Goal: Task Accomplishment & Management: Manage account settings

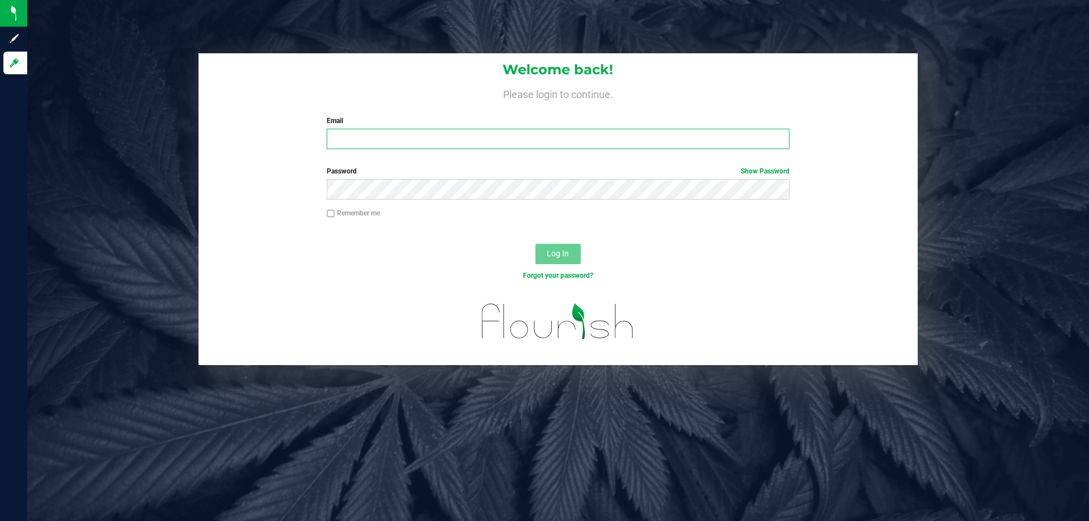
click at [425, 148] on input "Email" at bounding box center [558, 139] width 462 height 20
type input "lcarroll@liveparallel.com"
click at [558, 252] on span "Log In" at bounding box center [558, 253] width 22 height 9
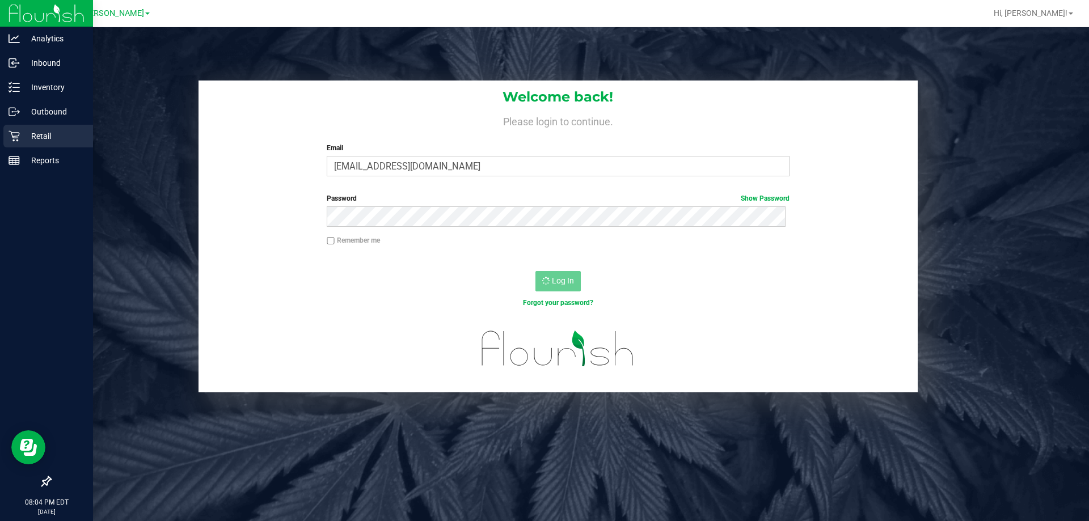
click at [16, 139] on icon at bounding box center [14, 135] width 11 height 11
click at [35, 134] on p "Retail" at bounding box center [54, 136] width 68 height 14
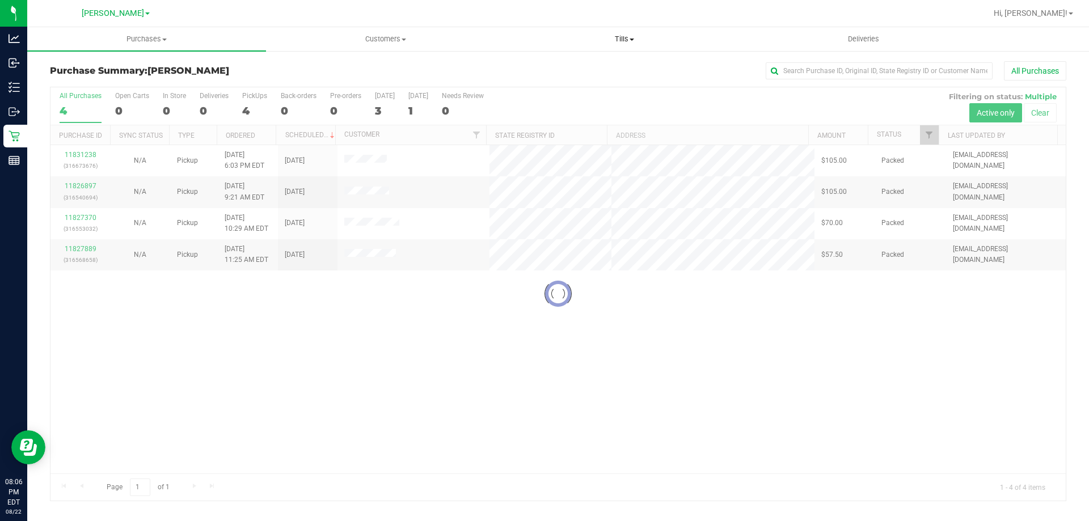
click at [627, 39] on span "Tills" at bounding box center [624, 39] width 238 height 10
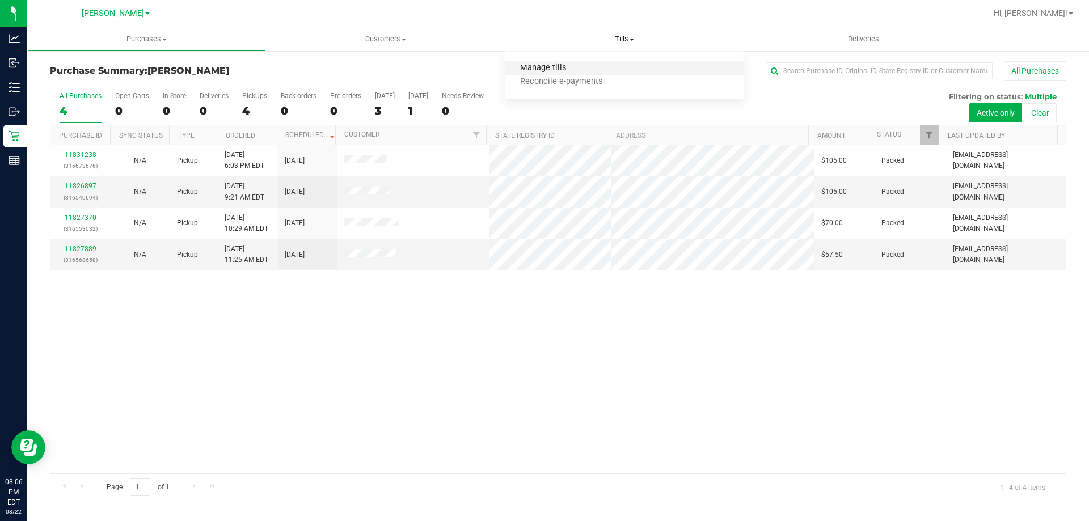
click at [543, 68] on span "Manage tills" at bounding box center [543, 68] width 77 height 10
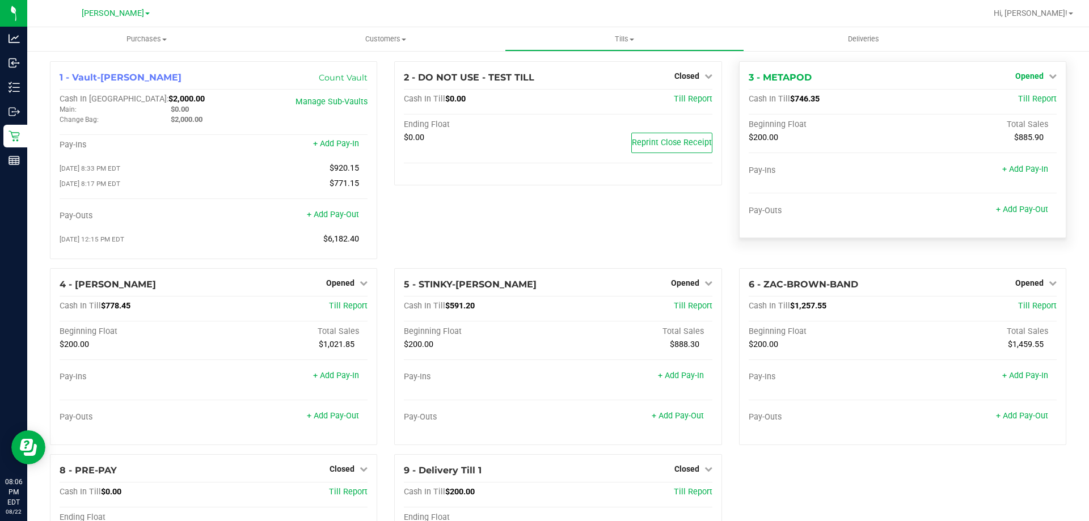
click at [1030, 72] on span "Opened" at bounding box center [1029, 75] width 28 height 9
click at [1029, 98] on link "Close Till" at bounding box center [1030, 99] width 31 height 9
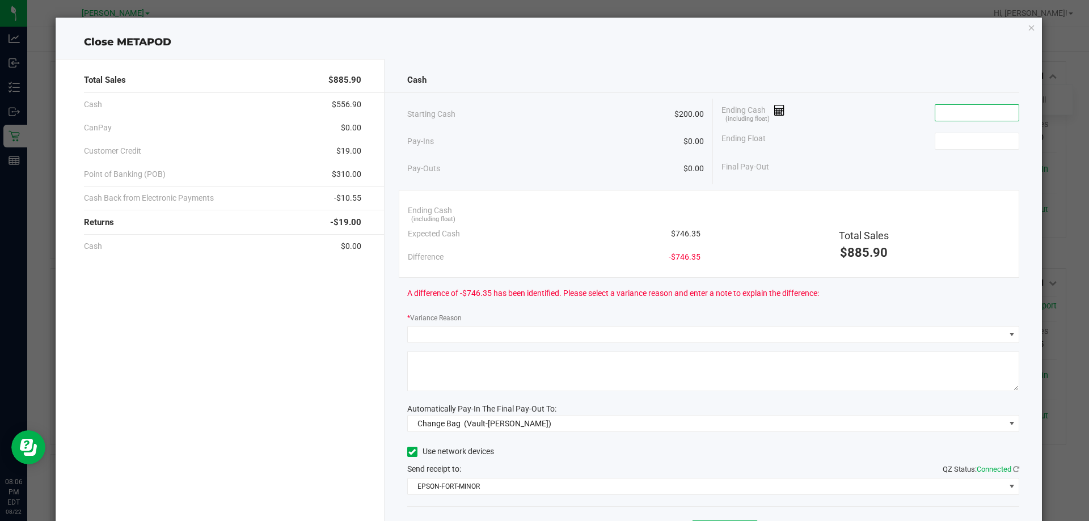
click at [956, 115] on input at bounding box center [976, 113] width 83 height 16
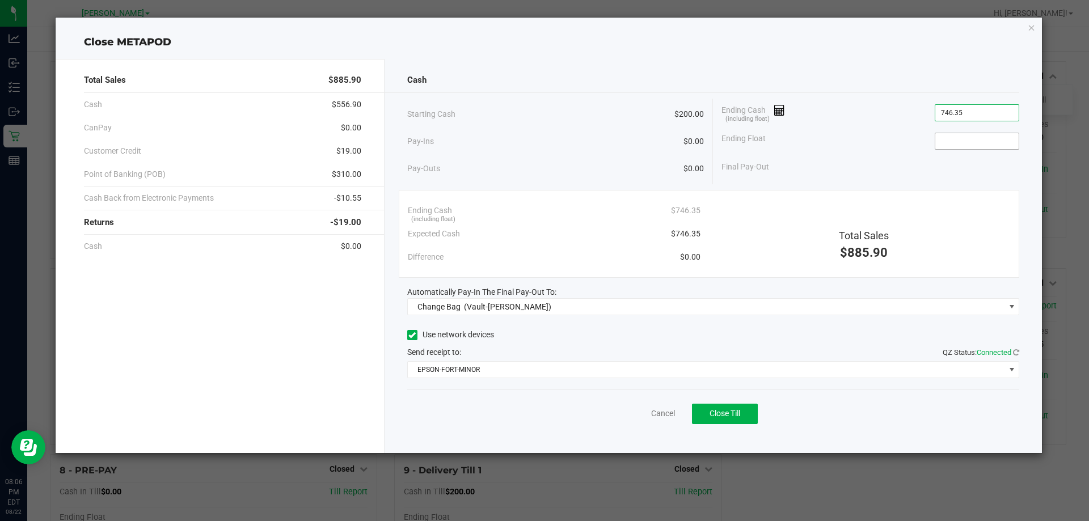
type input "$746.35"
click at [962, 146] on input at bounding box center [976, 141] width 83 height 16
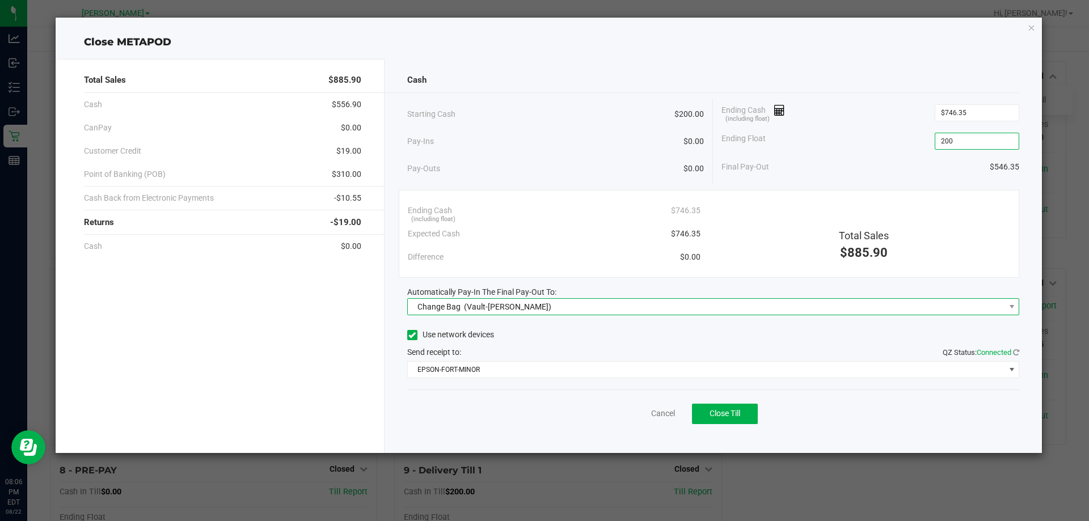
type input "$200.00"
click at [561, 308] on span "Change Bag (Vault-[PERSON_NAME])" at bounding box center [706, 307] width 597 height 16
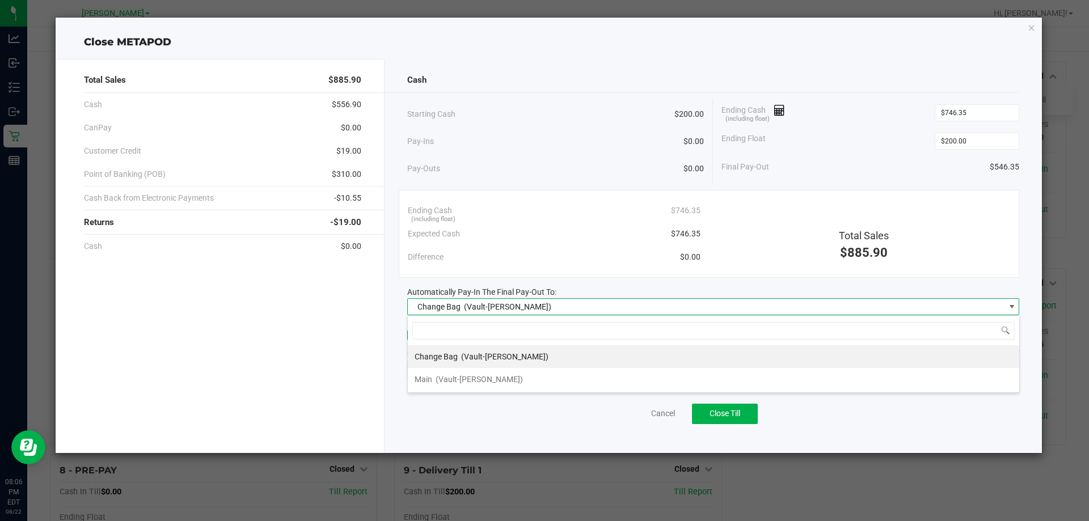
scroll to position [17, 612]
click at [487, 380] on span "(Vault-[PERSON_NAME])" at bounding box center [478, 379] width 87 height 9
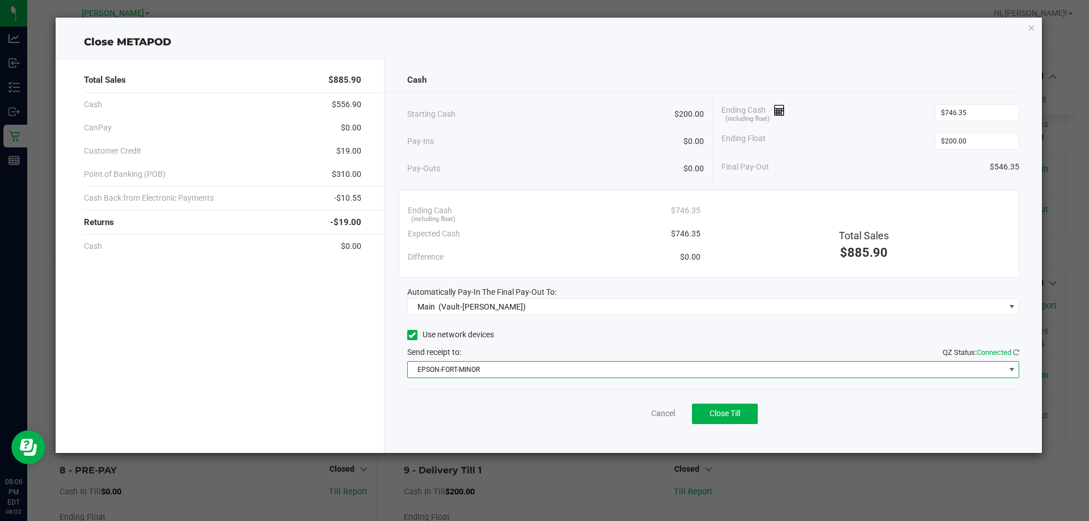
drag, startPoint x: 486, startPoint y: 377, endPoint x: 485, endPoint y: 361, distance: 16.5
click at [486, 375] on span "EPSON-FORT-MINOR" at bounding box center [706, 370] width 597 height 16
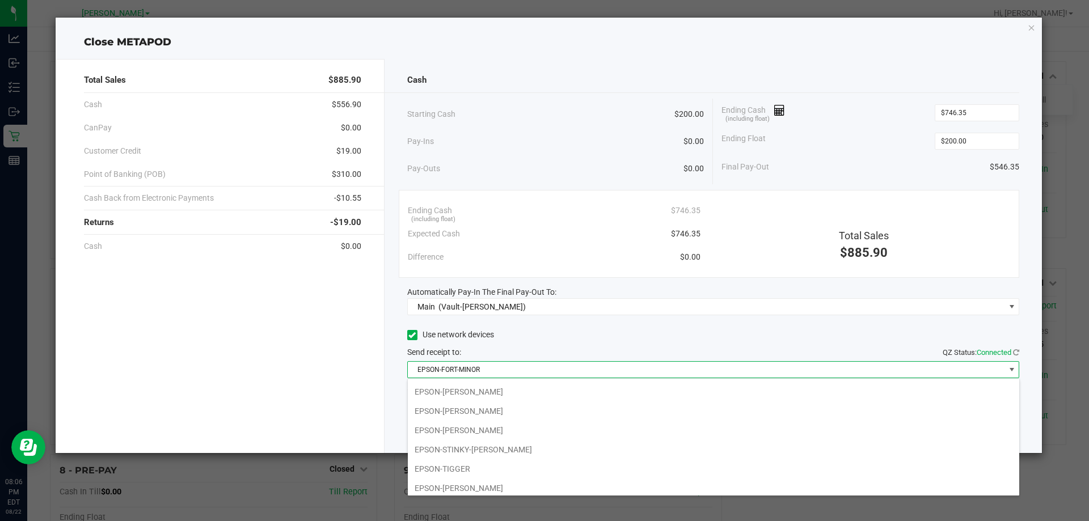
scroll to position [137, 0]
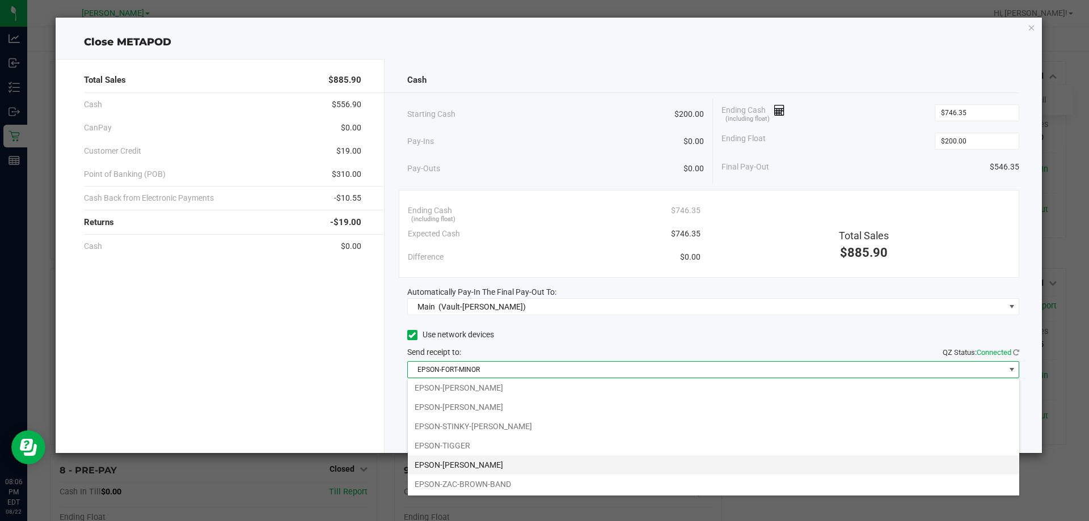
click at [469, 457] on li "EPSON-[PERSON_NAME]" at bounding box center [713, 464] width 611 height 19
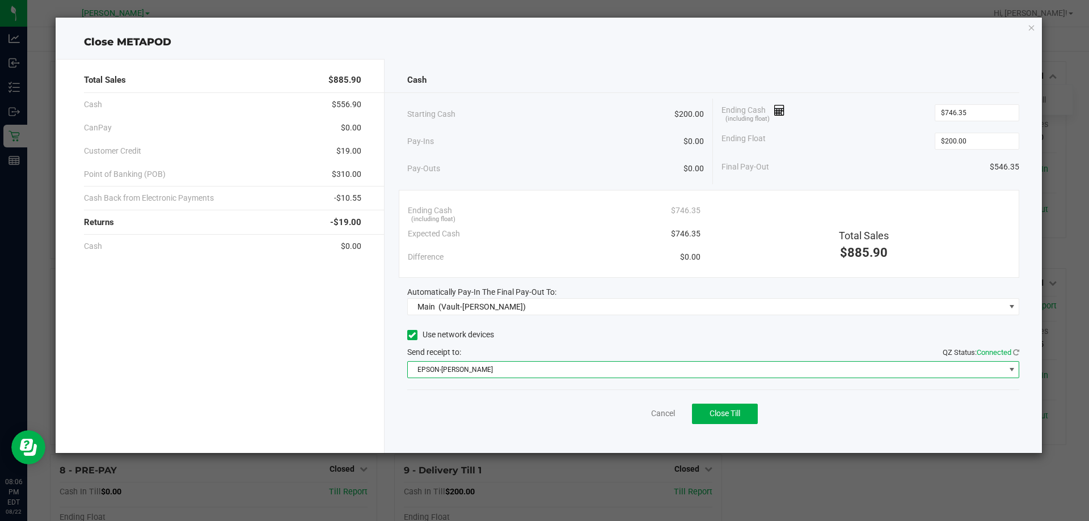
click at [915, 152] on div "Ending Float $200.00" at bounding box center [870, 141] width 298 height 28
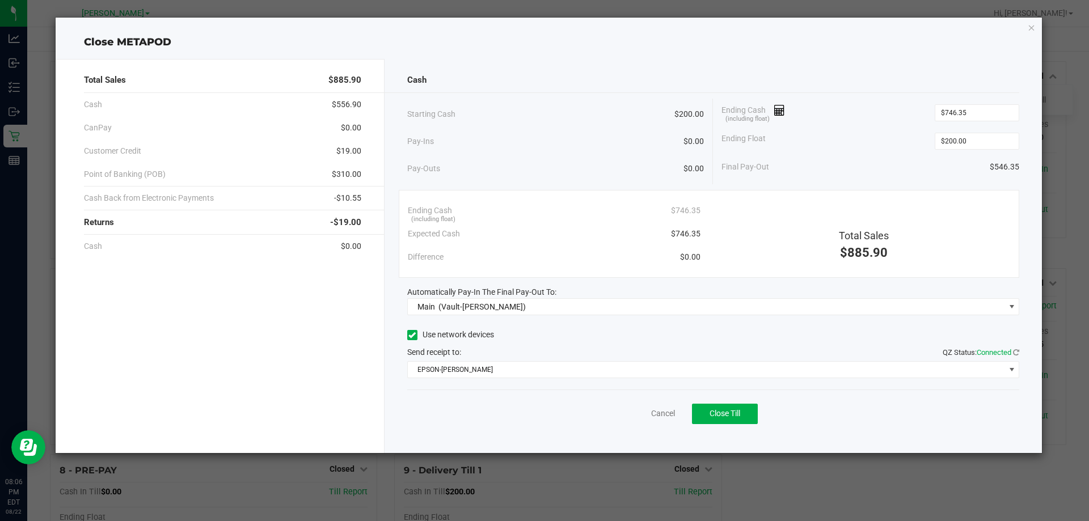
click at [869, 95] on div "Cash Starting Cash $200.00 Pay-Ins $0.00 Pay-Outs $0.00 Ending Cash (including …" at bounding box center [713, 256] width 658 height 394
click at [896, 148] on div "Ending Float $200.00" at bounding box center [870, 141] width 298 height 28
click at [896, 151] on div "Ending Float $200.00" at bounding box center [870, 141] width 298 height 28
click at [729, 422] on button "Close Till" at bounding box center [725, 414] width 66 height 20
click at [628, 405] on div "Dismiss Reprint Closing Receipt" at bounding box center [713, 411] width 612 height 44
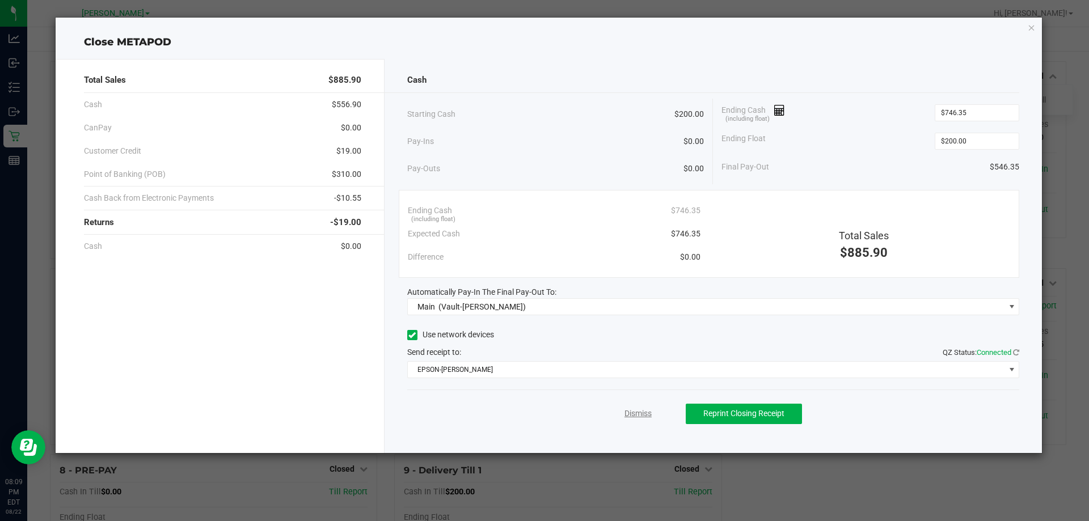
click at [633, 415] on link "Dismiss" at bounding box center [637, 414] width 27 height 12
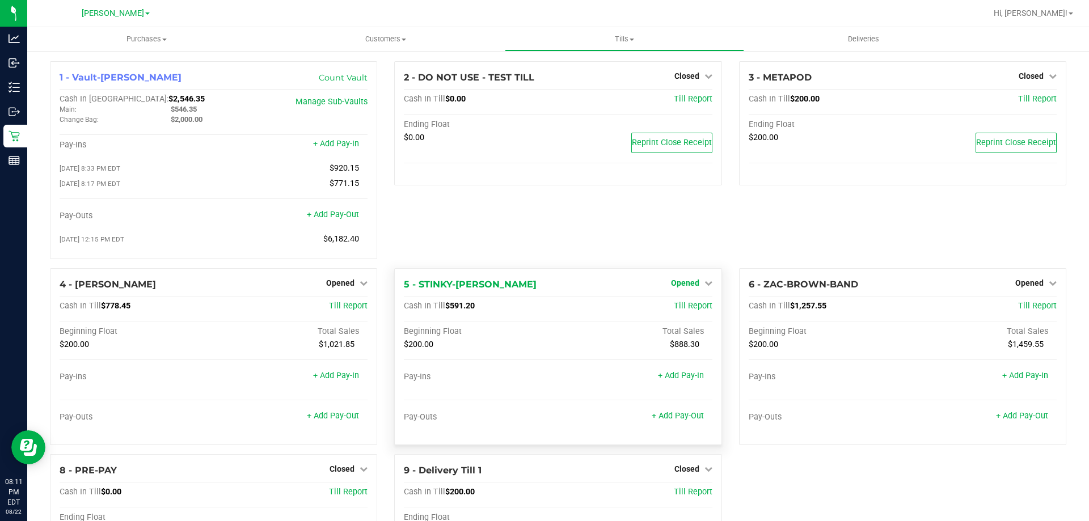
click at [685, 284] on span "Opened" at bounding box center [685, 282] width 28 height 9
click at [684, 311] on link "Close Till" at bounding box center [686, 306] width 31 height 9
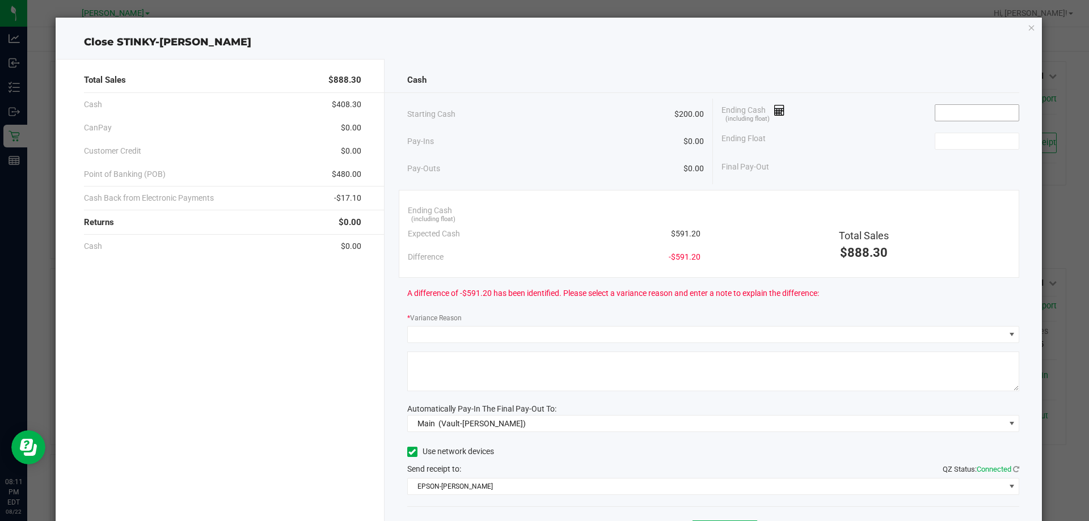
click at [938, 111] on input at bounding box center [976, 113] width 83 height 16
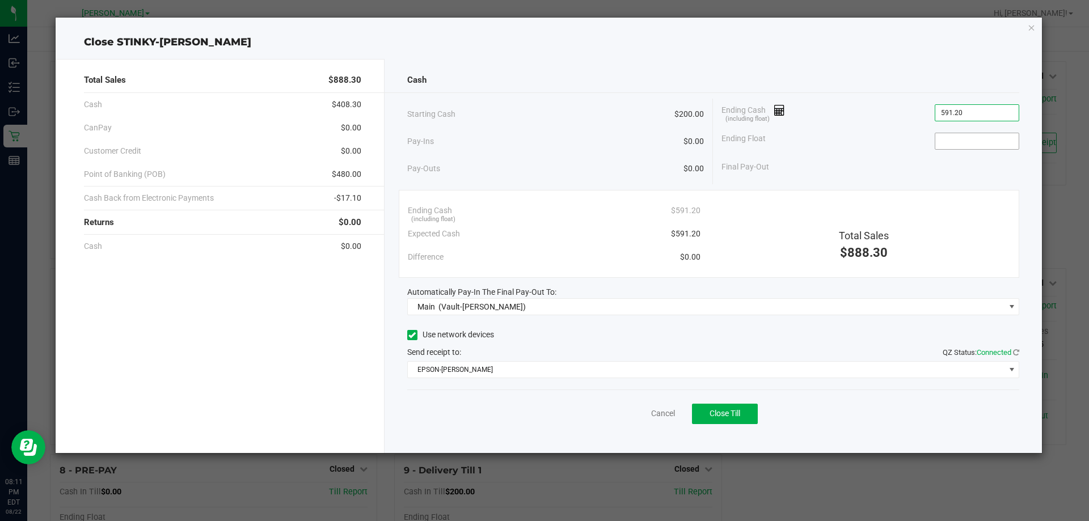
type input "$591.20"
click at [943, 138] on input at bounding box center [976, 141] width 83 height 16
click at [732, 413] on span "Close Till" at bounding box center [724, 413] width 31 height 9
type input "$200.00"
click at [642, 417] on link "Dismiss" at bounding box center [637, 414] width 27 height 12
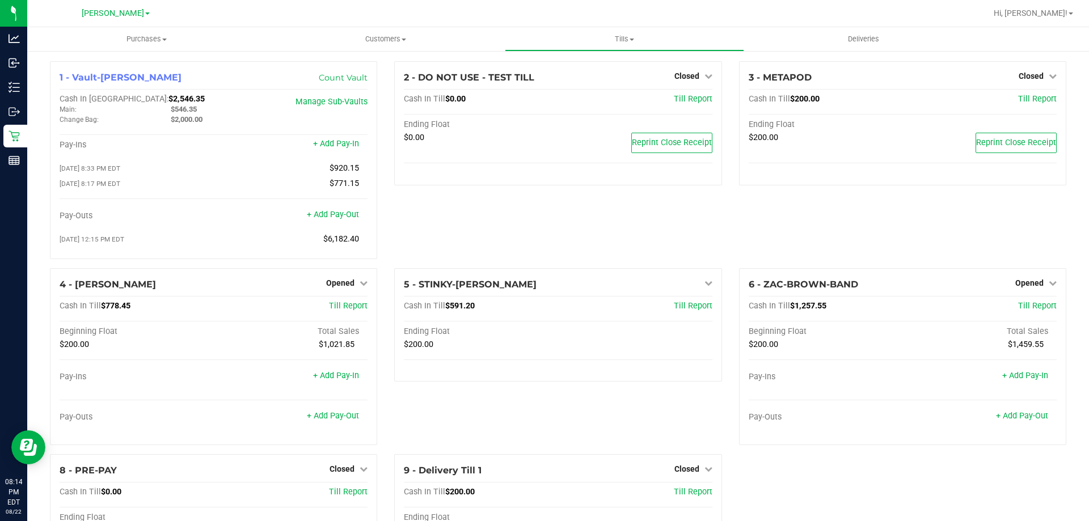
click at [639, 418] on div "5 - STINKY-[PERSON_NAME] Till Cash In Till $591.20 Till Report Ending Float $20…" at bounding box center [558, 361] width 344 height 186
click at [494, 193] on div "2 - DO NOT USE - TEST TILL Closed Open Till Cash In Till $0.00 Till Report Endi…" at bounding box center [558, 164] width 344 height 207
click at [520, 202] on div "2 - DO NOT USE - TEST TILL Closed Open Till Cash In Till $0.00 Till Report Endi…" at bounding box center [558, 164] width 344 height 207
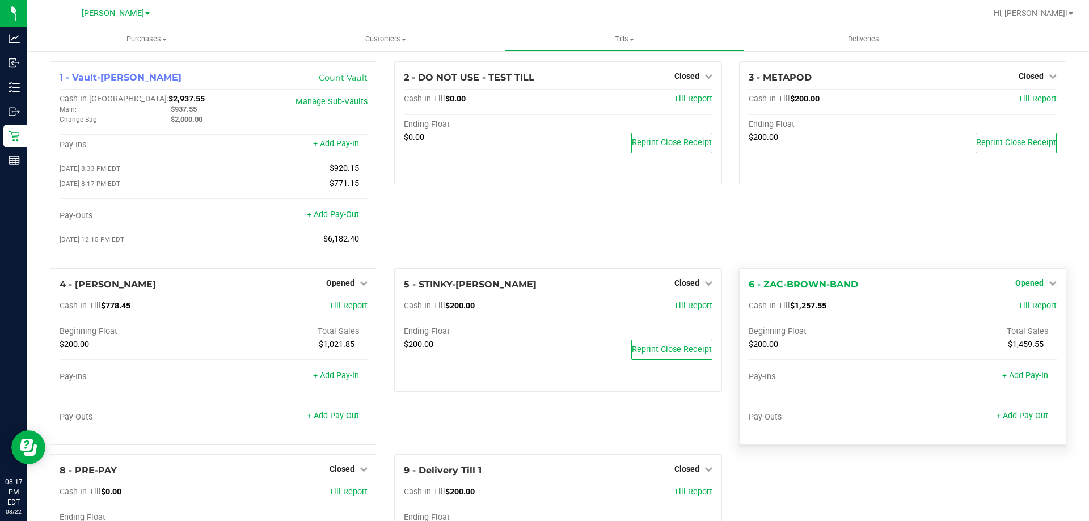
click at [1033, 281] on span "Opened" at bounding box center [1029, 282] width 28 height 9
click at [1015, 307] on link "Close Till" at bounding box center [1030, 306] width 31 height 9
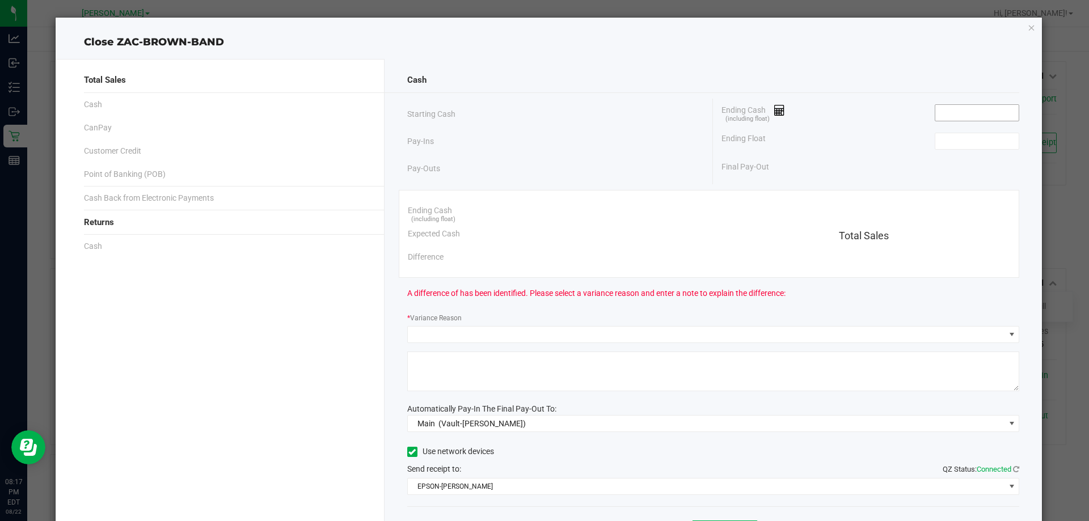
click at [935, 109] on input at bounding box center [976, 113] width 83 height 16
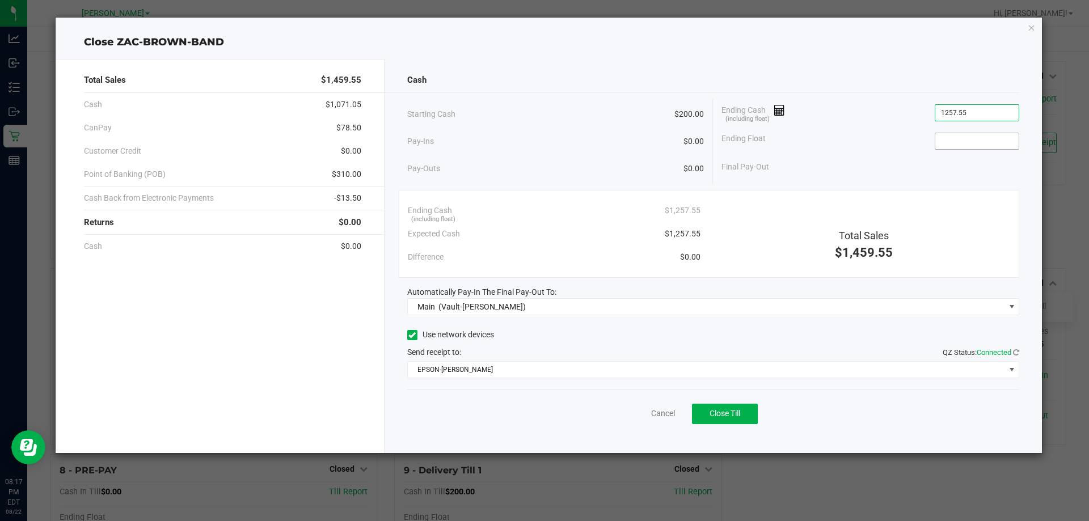
type input "$1,257.55"
click at [946, 148] on input at bounding box center [976, 141] width 83 height 16
type input "$200.00"
click at [903, 148] on div "Ending Float $200.00" at bounding box center [870, 141] width 298 height 28
click at [722, 409] on span "Close Till" at bounding box center [724, 413] width 31 height 9
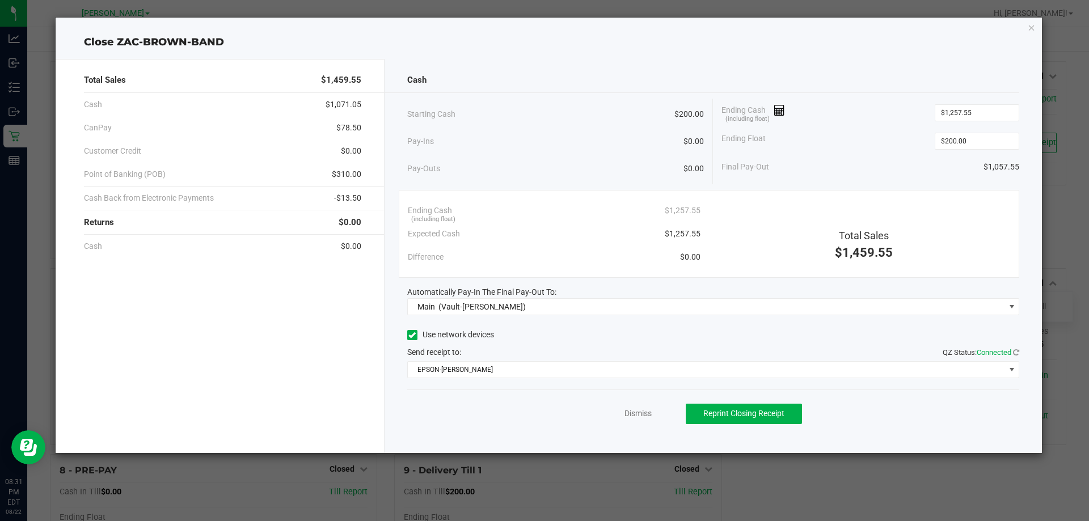
click at [451, 427] on div "Dismiss Reprint Closing Receipt" at bounding box center [713, 411] width 612 height 44
click at [642, 405] on div "Dismiss Reprint Closing Receipt" at bounding box center [713, 411] width 612 height 44
click at [641, 409] on link "Dismiss" at bounding box center [637, 414] width 27 height 12
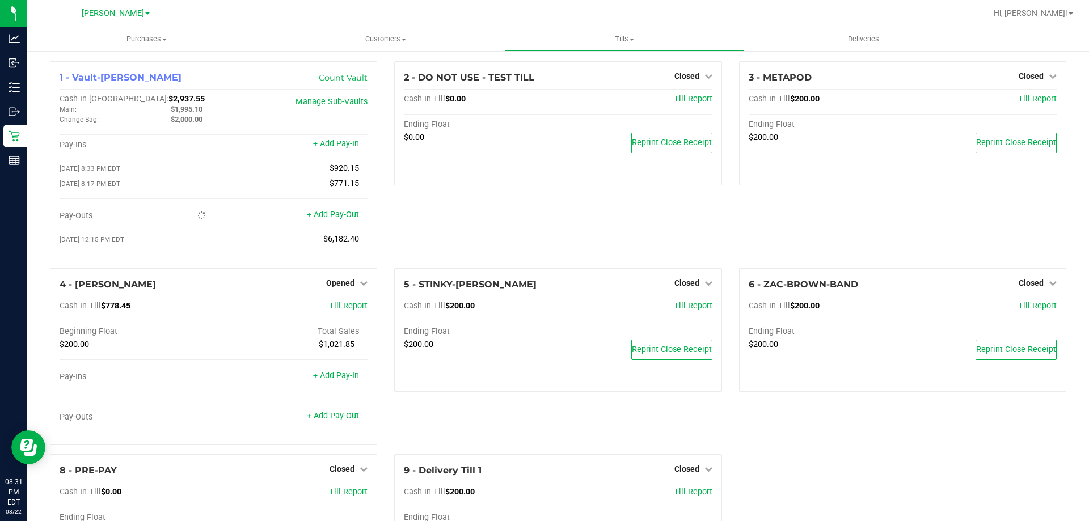
click at [472, 219] on div "2 - DO NOT USE - TEST TILL Closed Open Till Cash In Till $0.00 Till Report Endi…" at bounding box center [558, 164] width 344 height 207
click at [343, 283] on span "Opened" at bounding box center [340, 282] width 28 height 9
click at [336, 307] on link "Close Till" at bounding box center [342, 306] width 31 height 9
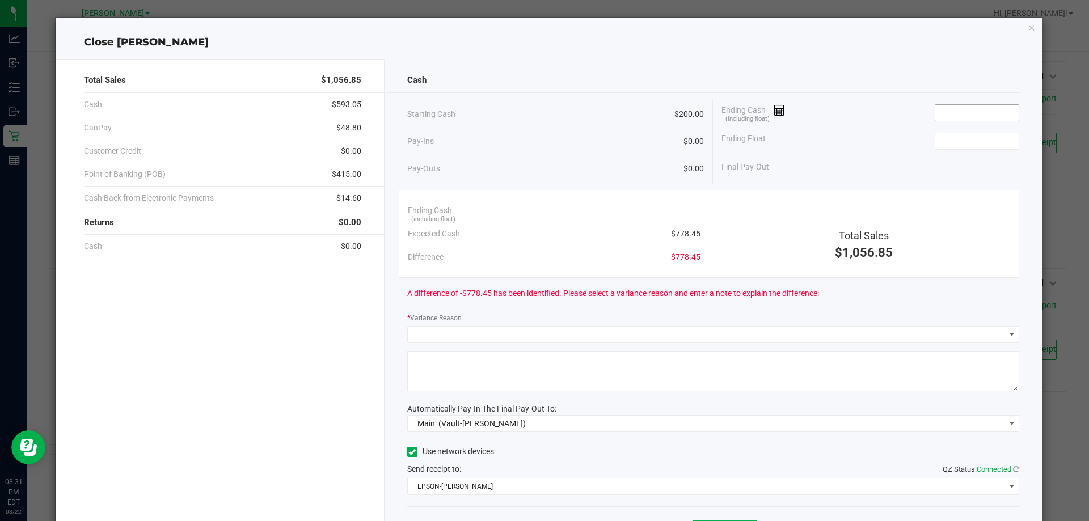
click at [945, 112] on input at bounding box center [976, 113] width 83 height 16
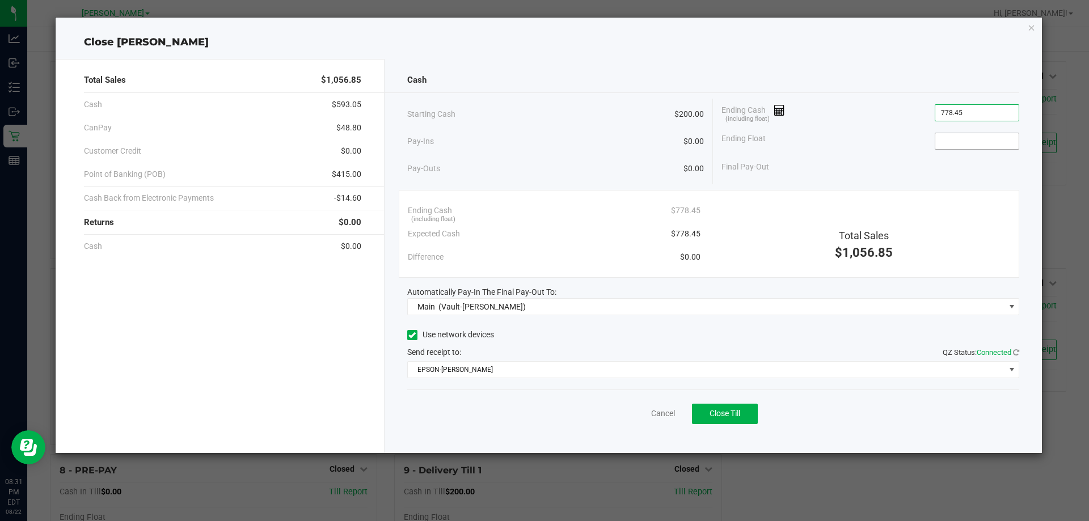
type input "$778.45"
click at [953, 147] on input at bounding box center [976, 141] width 83 height 16
type input "$200.00"
click at [851, 131] on div "Ending Float $200.00" at bounding box center [870, 141] width 298 height 28
click at [987, 114] on input "778.45" at bounding box center [976, 113] width 83 height 16
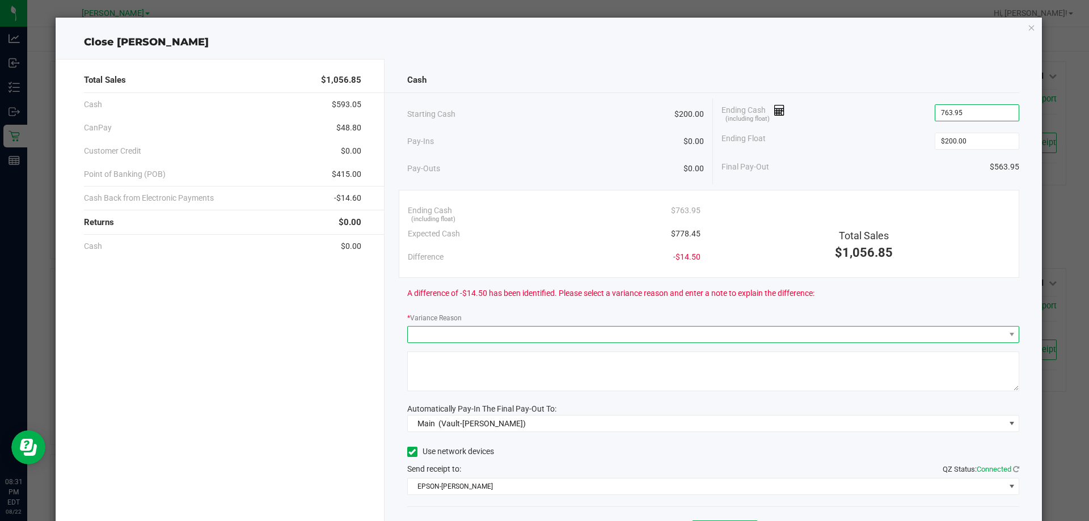
type input "$763.95"
click at [435, 332] on span at bounding box center [706, 335] width 597 height 16
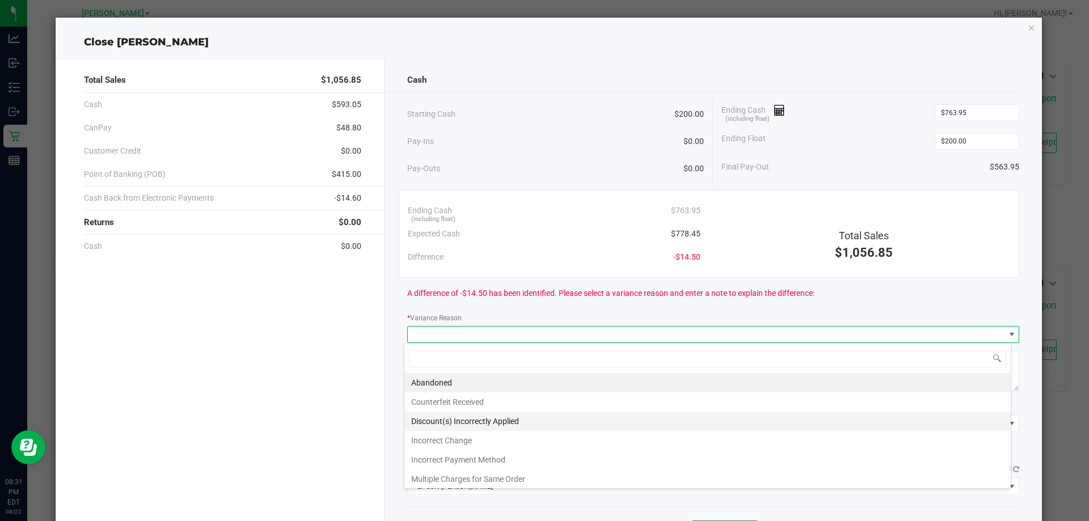
scroll to position [41, 0]
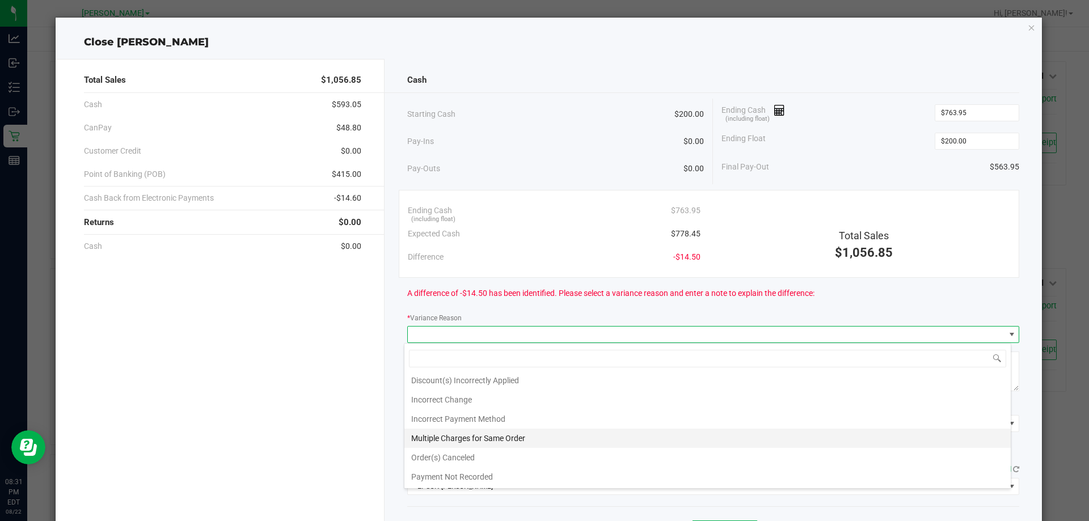
click at [491, 436] on li "Multiple Charges for Same Order" at bounding box center [707, 438] width 606 height 19
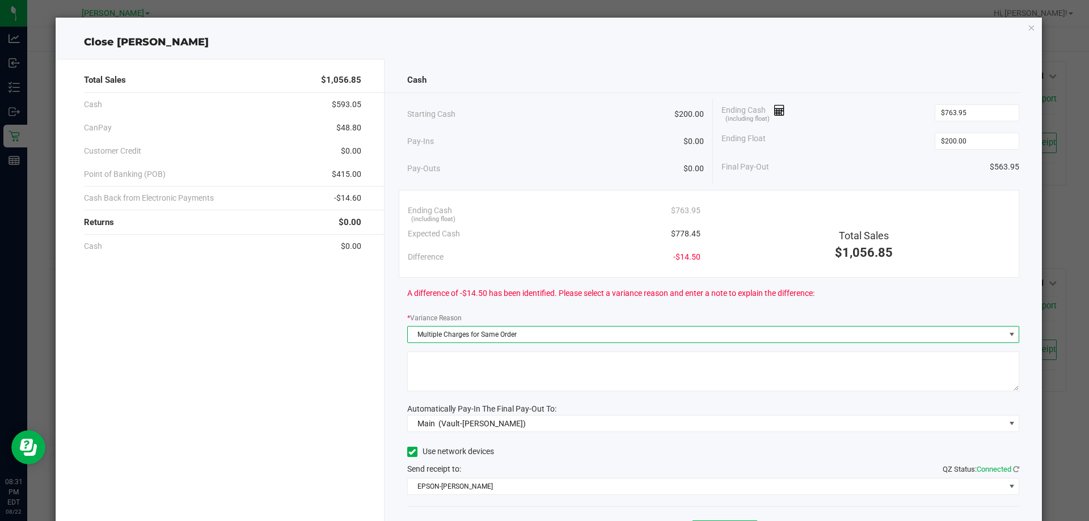
click at [443, 364] on textarea at bounding box center [713, 371] width 612 height 40
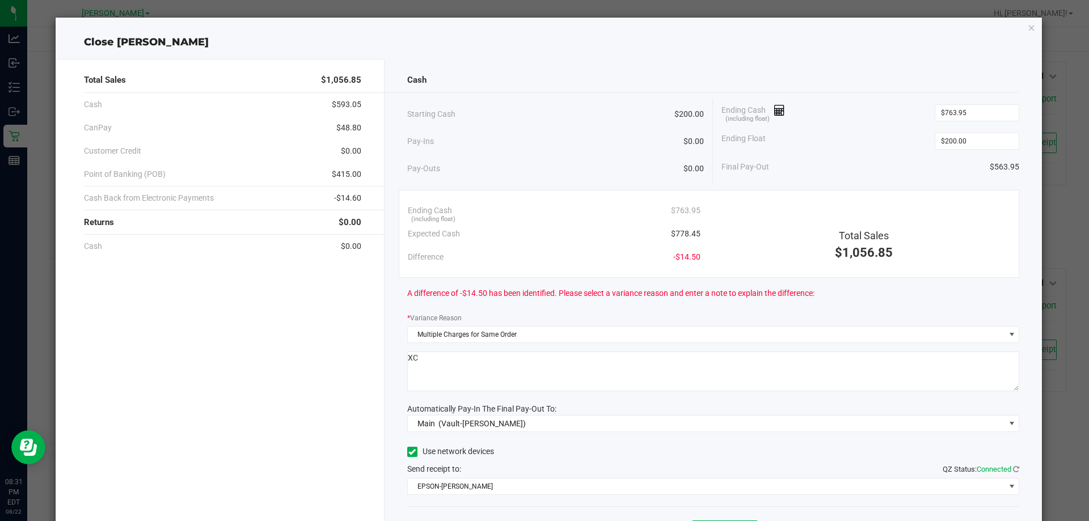
type textarea "X"
type textarea "CX was charged twice for an item she didn't receive. Cleared to give cash refun…"
click at [856, 115] on div "Ending Cash (including float) $763.95" at bounding box center [870, 113] width 298 height 28
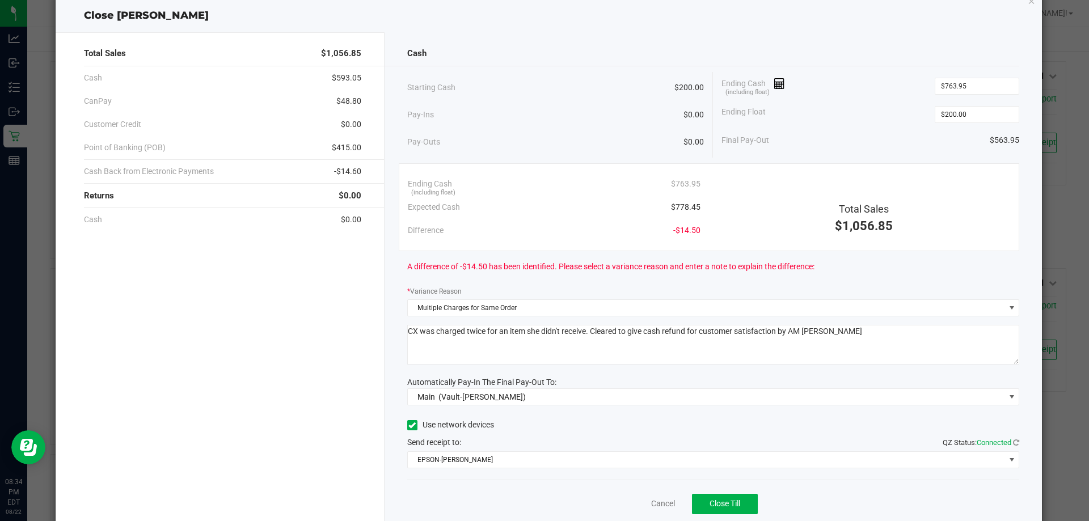
scroll to position [66, 0]
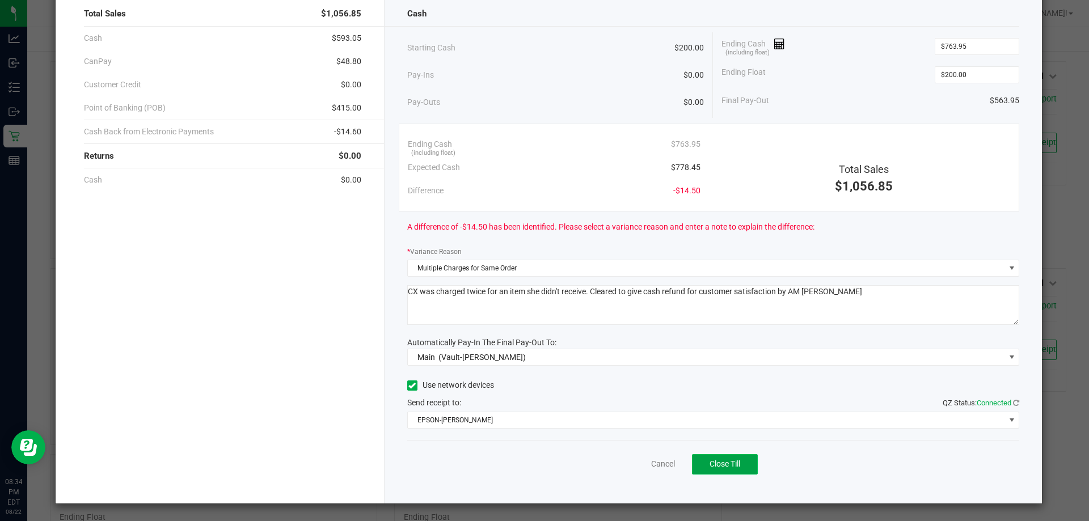
click at [726, 464] on span "Close Till" at bounding box center [724, 463] width 31 height 9
click at [628, 467] on link "Dismiss" at bounding box center [637, 464] width 27 height 12
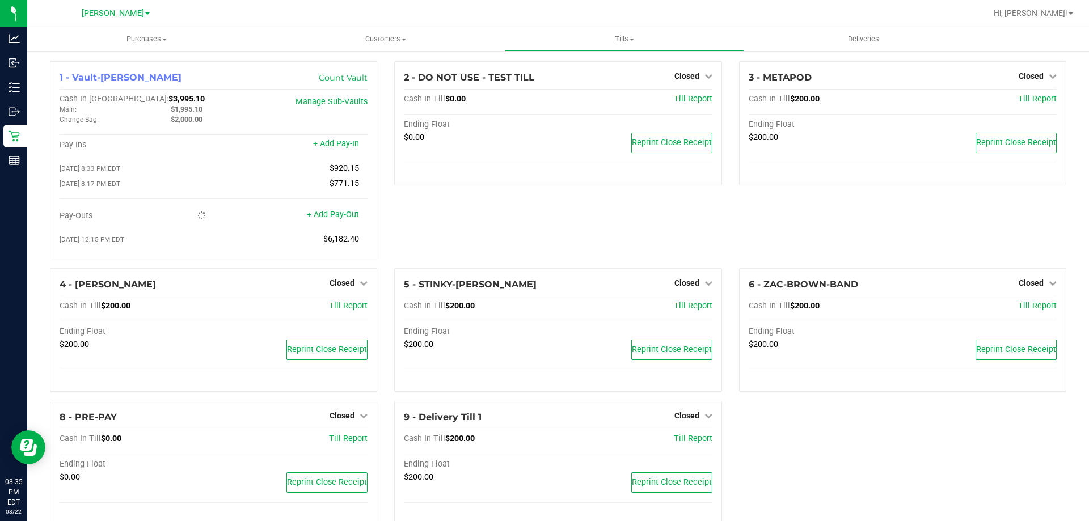
click at [455, 218] on div "2 - DO NOT USE - TEST TILL Closed Open Till Cash In Till $0.00 Till Report Endi…" at bounding box center [558, 164] width 344 height 207
click at [429, 211] on div "2 - DO NOT USE - TEST TILL Closed Open Till Cash In Till $0.00 Till Report Endi…" at bounding box center [558, 164] width 344 height 207
click at [436, 223] on div "2 - DO NOT USE - TEST TILL Closed Open Till Cash In Till $0.00 Till Report Endi…" at bounding box center [558, 164] width 344 height 207
click at [393, 221] on div "2 - DO NOT USE - TEST TILL Closed Open Till Cash In Till $0.00 Till Report Endi…" at bounding box center [558, 164] width 344 height 207
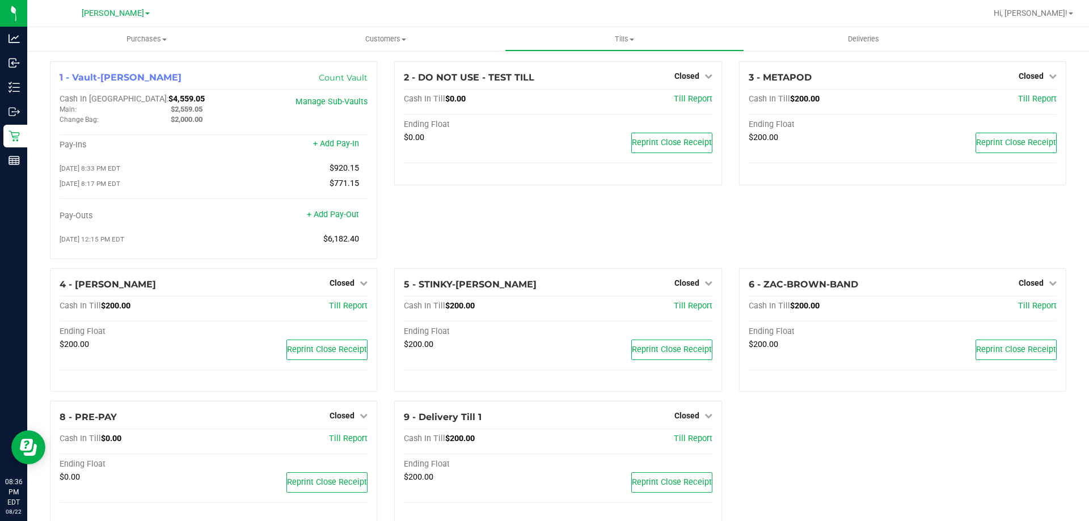
click at [392, 220] on div "2 - DO NOT USE - TEST TILL Closed Open Till Cash In Till $0.00 Till Report Endi…" at bounding box center [558, 164] width 344 height 207
click at [486, 242] on div "2 - DO NOT USE - TEST TILL Closed Open Till Cash In Till $0.00 Till Report Endi…" at bounding box center [558, 164] width 344 height 207
drag, startPoint x: 346, startPoint y: 204, endPoint x: 355, endPoint y: 204, distance: 8.5
click at [346, 204] on div "+ Add Pay-Out" at bounding box center [333, 208] width 52 height 24
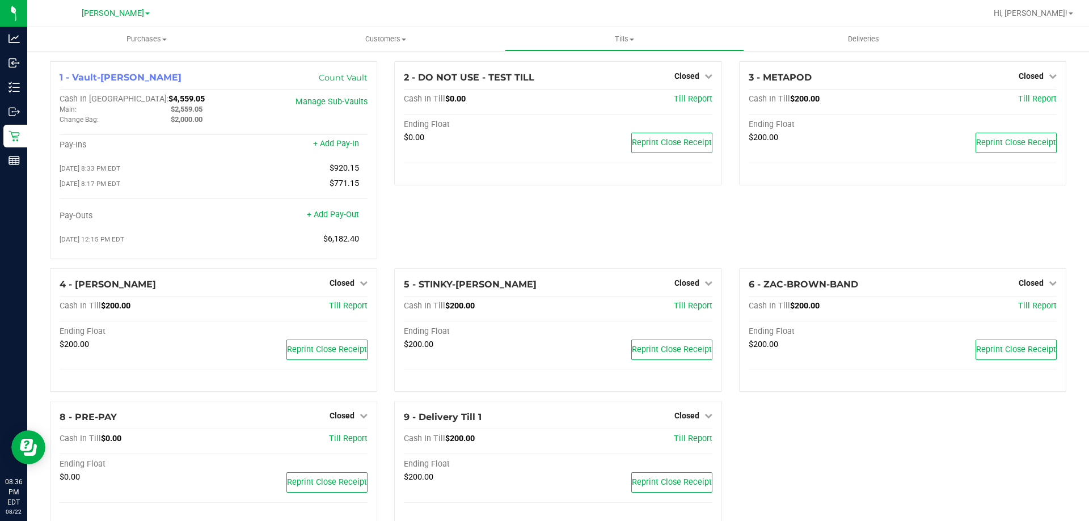
click at [423, 223] on div "2 - DO NOT USE - TEST TILL Closed Open Till Cash In Till $0.00 Till Report Endi…" at bounding box center [558, 164] width 344 height 207
click at [621, 36] on span "Tills" at bounding box center [624, 39] width 238 height 10
click at [573, 83] on span "Reconcile e-payments" at bounding box center [561, 82] width 113 height 10
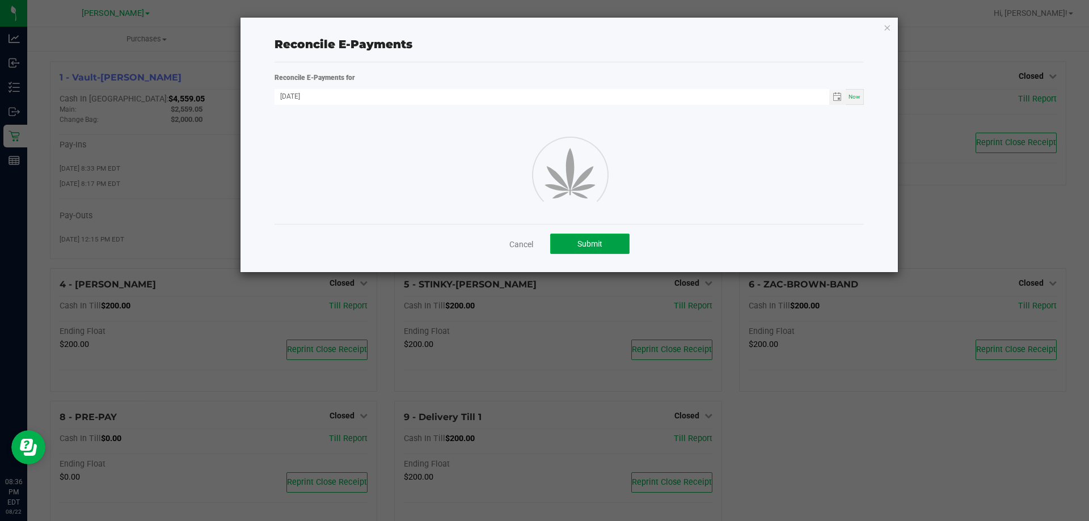
click at [575, 244] on button "Submit" at bounding box center [589, 244] width 79 height 20
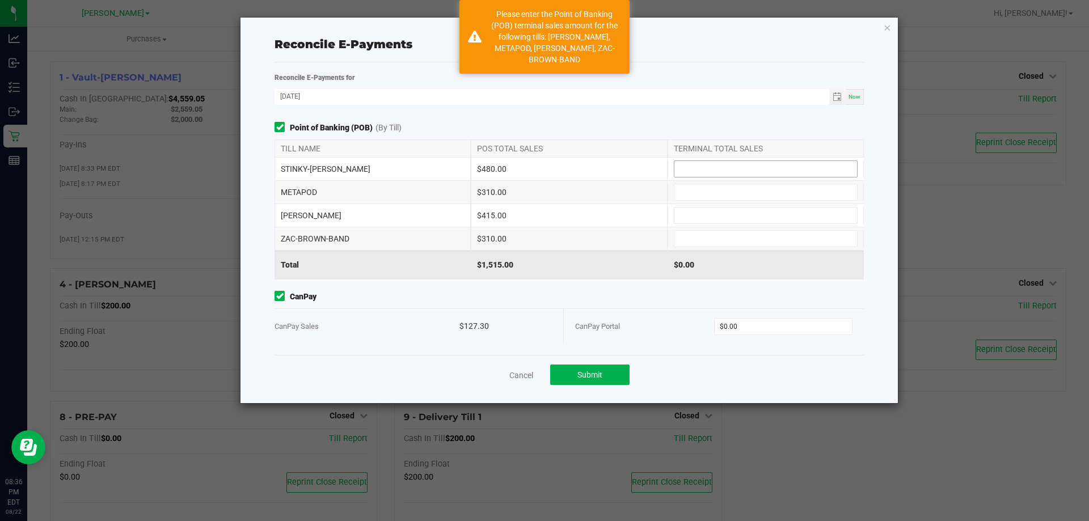
click at [708, 168] on input at bounding box center [765, 169] width 183 height 16
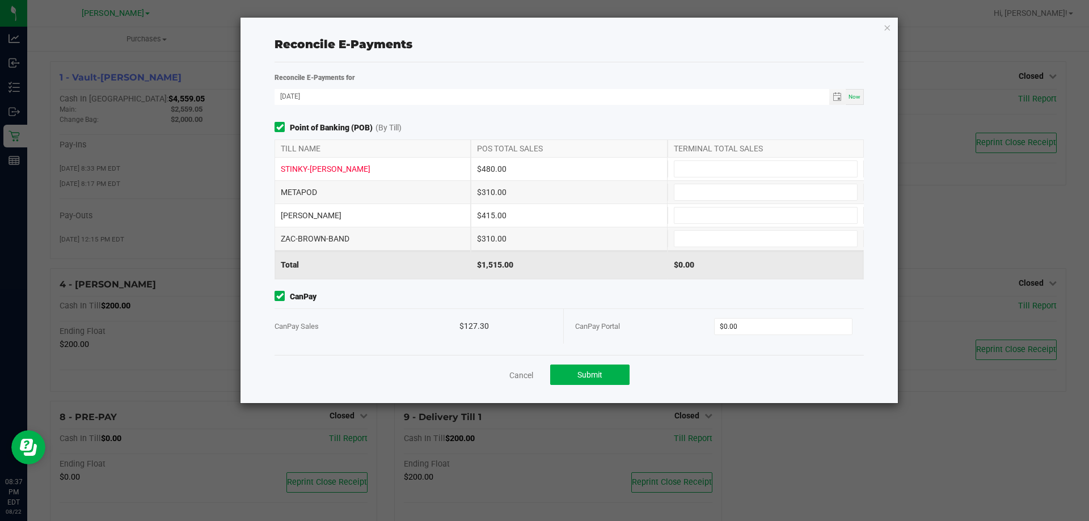
drag, startPoint x: 519, startPoint y: 218, endPoint x: 531, endPoint y: 217, distance: 12.0
click at [519, 218] on div "$415.00" at bounding box center [569, 215] width 196 height 23
click at [709, 167] on input at bounding box center [765, 169] width 183 height 16
type input "$480.00"
type input "$310.00"
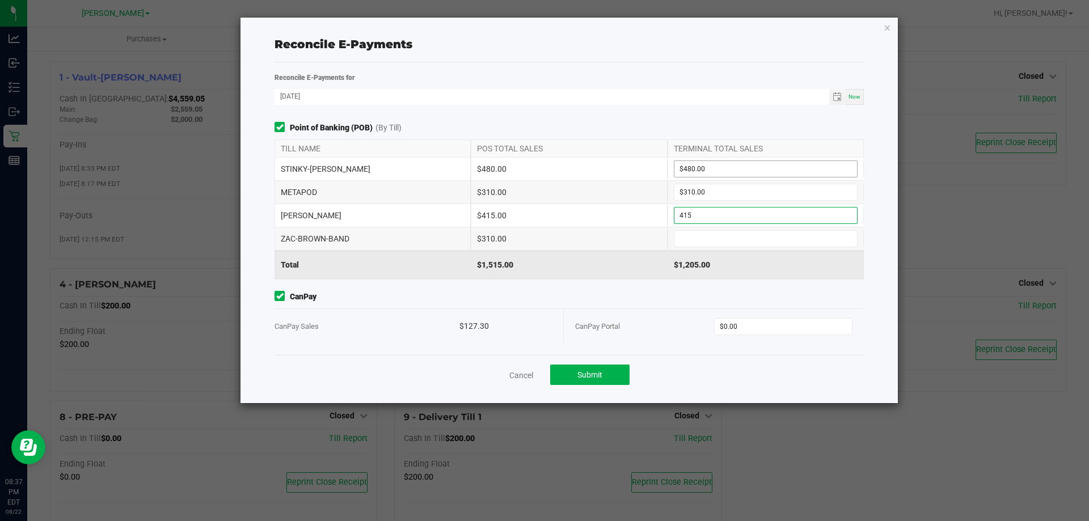
type input "$415.00"
type input "$310.00"
type input "$127.30"
click at [520, 287] on div "Point of Banking (POB) (By Till) TILL NAME POS TOTAL SALES TERMINAL TOTAL SALES…" at bounding box center [569, 238] width 606 height 233
click at [596, 366] on button "Submit" at bounding box center [589, 375] width 79 height 20
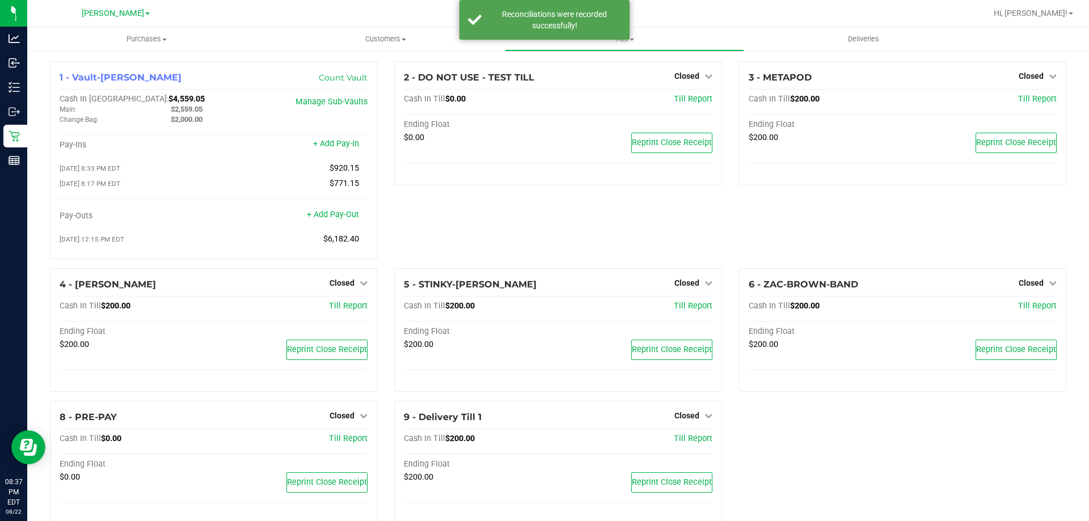
click at [466, 201] on div "2 - DO NOT USE - TEST TILL Closed Open Till Cash In Till $0.00 Till Report Endi…" at bounding box center [558, 164] width 344 height 207
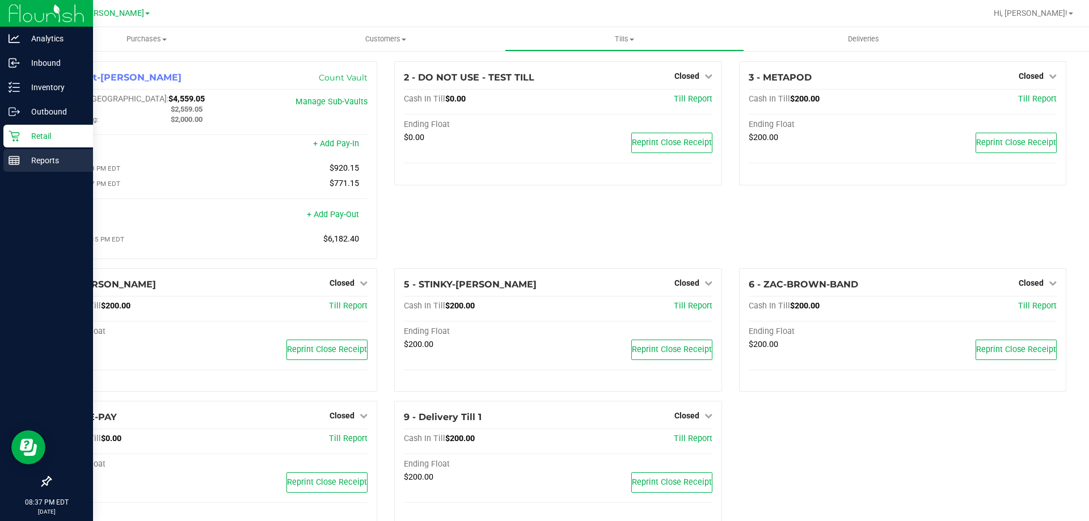
click at [26, 157] on p "Reports" at bounding box center [54, 161] width 68 height 14
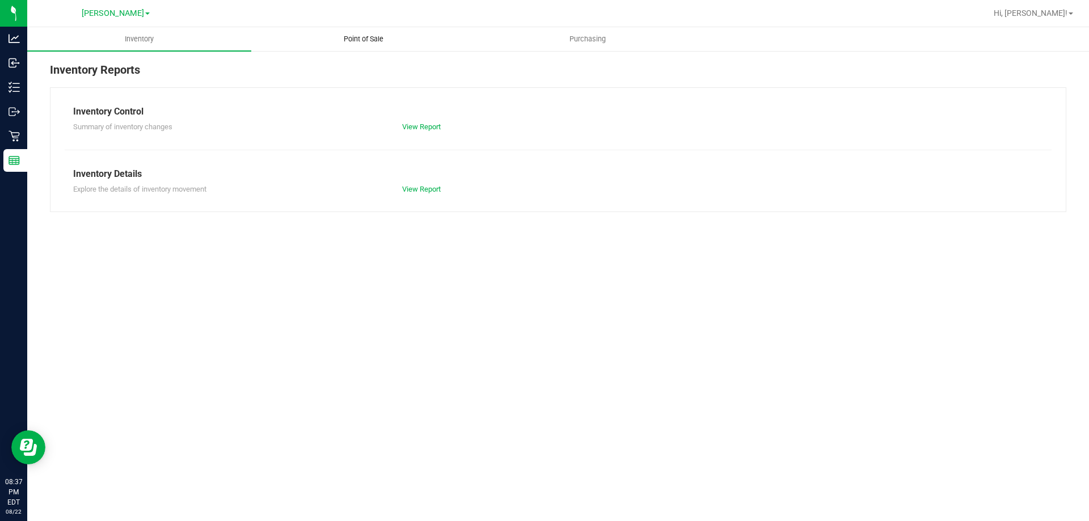
click at [361, 37] on span "Point of Sale" at bounding box center [363, 39] width 70 height 10
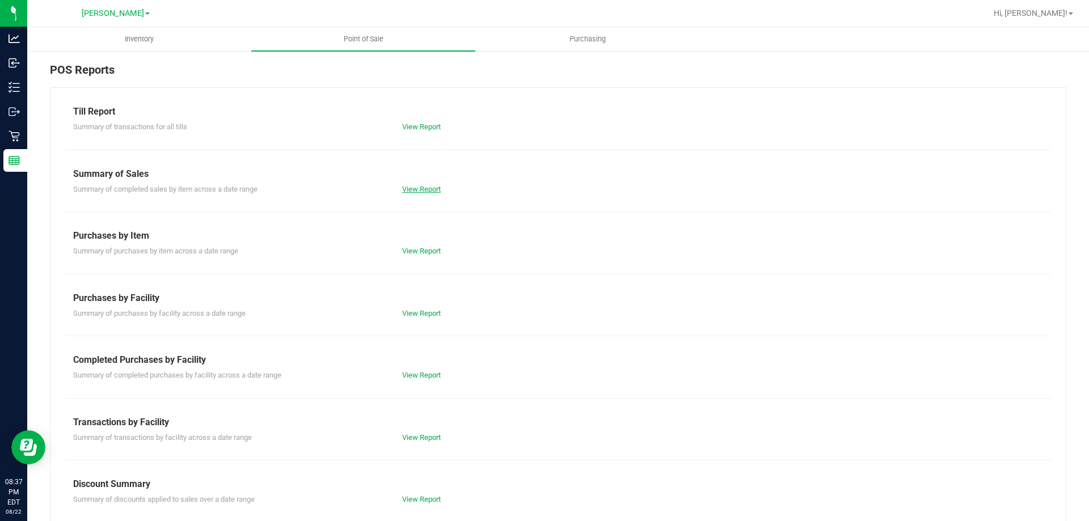
click at [427, 190] on link "View Report" at bounding box center [421, 189] width 39 height 9
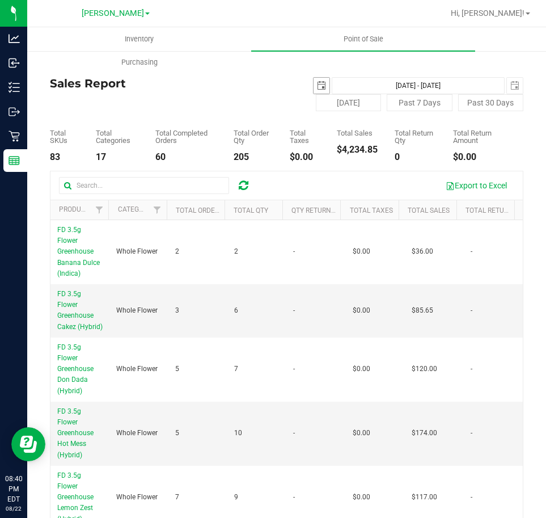
click at [317, 83] on span "select" at bounding box center [321, 85] width 9 height 9
click at [320, 80] on span "select" at bounding box center [322, 86] width 16 height 16
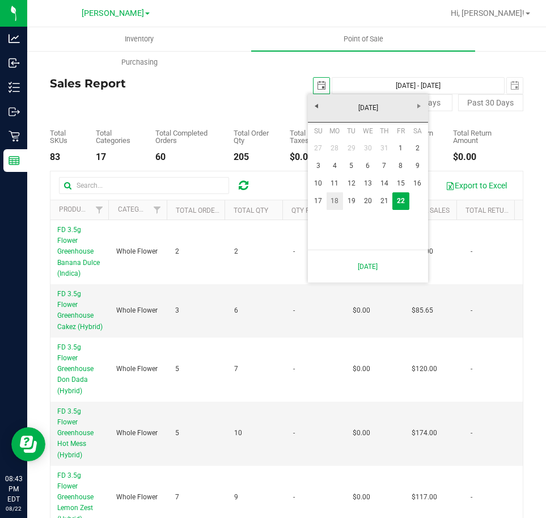
click at [339, 202] on link "18" at bounding box center [335, 201] width 16 height 18
type input "2025-08-18"
type input "Aug 18, 2025 - Aug 22, 2025"
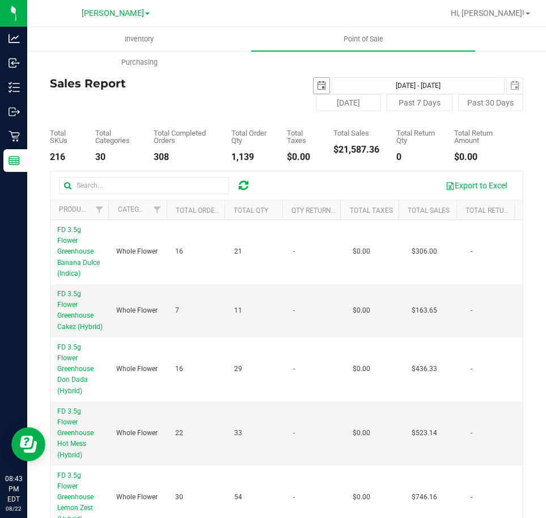
click at [317, 84] on span "select" at bounding box center [321, 85] width 9 height 9
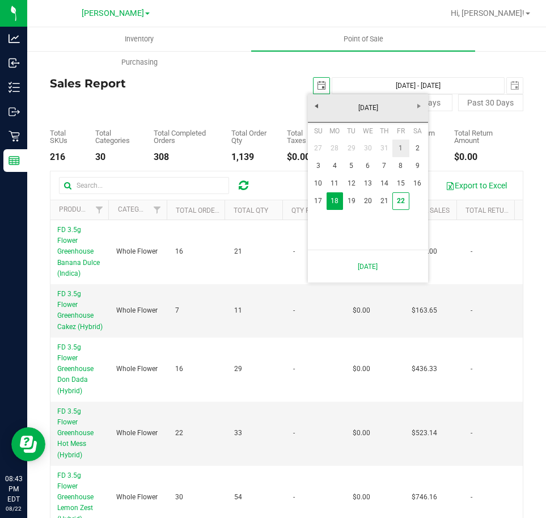
click at [398, 149] on link "1" at bounding box center [400, 148] width 16 height 18
type input "2025-08-01"
type input "Aug 1, 2025 - Aug 22, 2025"
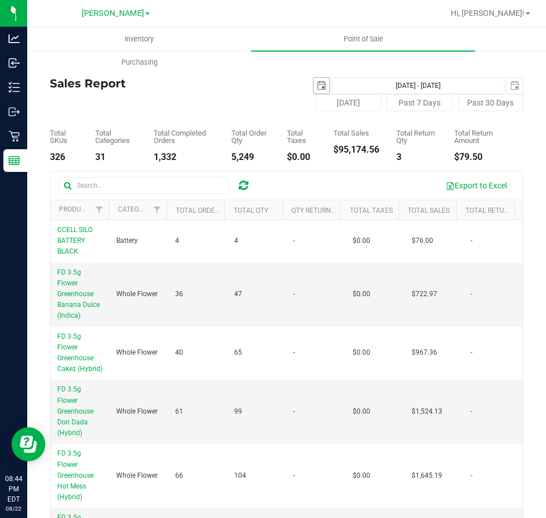
click at [317, 82] on span "select" at bounding box center [321, 85] width 9 height 9
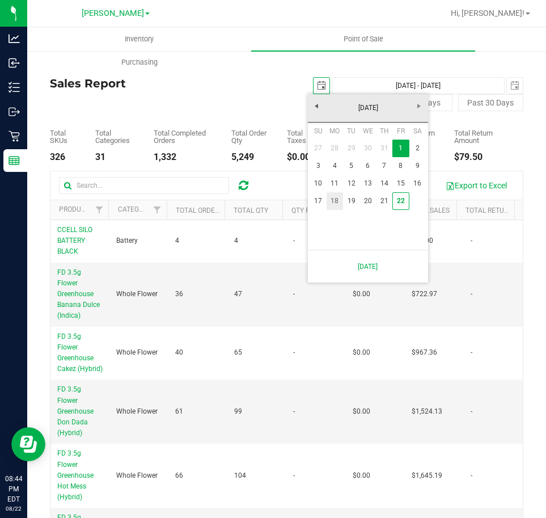
click at [334, 197] on link "18" at bounding box center [335, 201] width 16 height 18
type input "2025-08-18"
type input "Aug 18, 2025 - Aug 22, 2025"
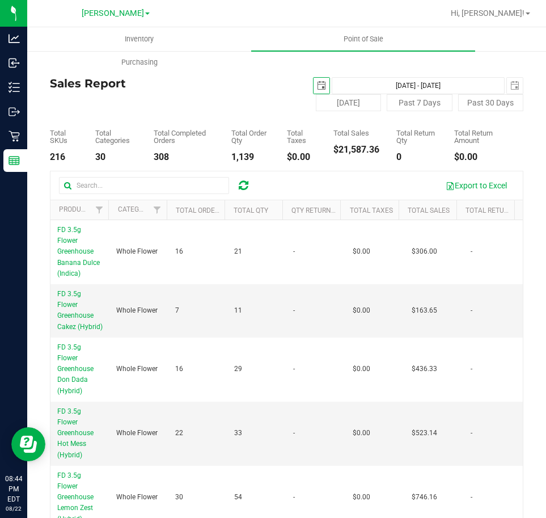
click at [317, 86] on span "select" at bounding box center [321, 85] width 9 height 9
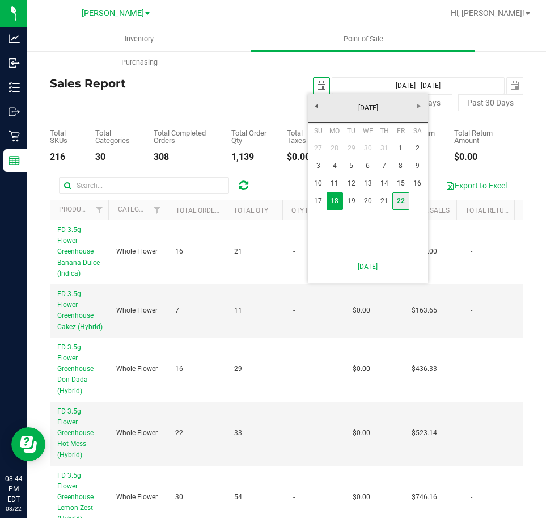
click at [400, 202] on link "22" at bounding box center [400, 201] width 16 height 18
type input "2025-08-22"
type input "Aug 22, 2025 - Aug 22, 2025"
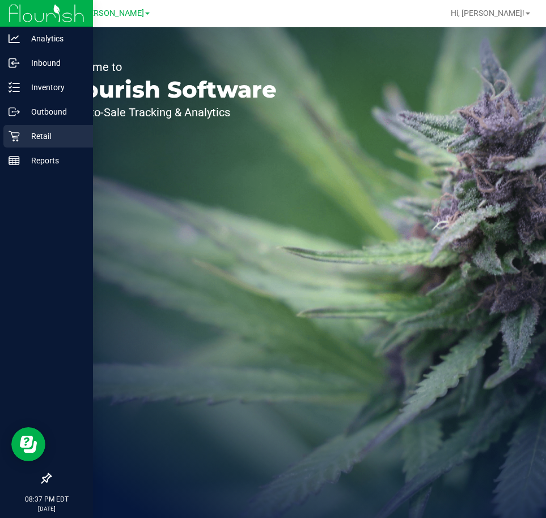
click at [35, 128] on div "Retail" at bounding box center [48, 136] width 90 height 23
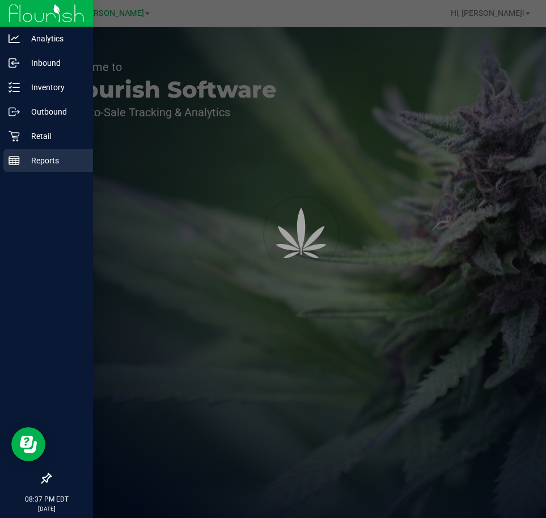
click at [34, 156] on p "Reports" at bounding box center [54, 161] width 68 height 14
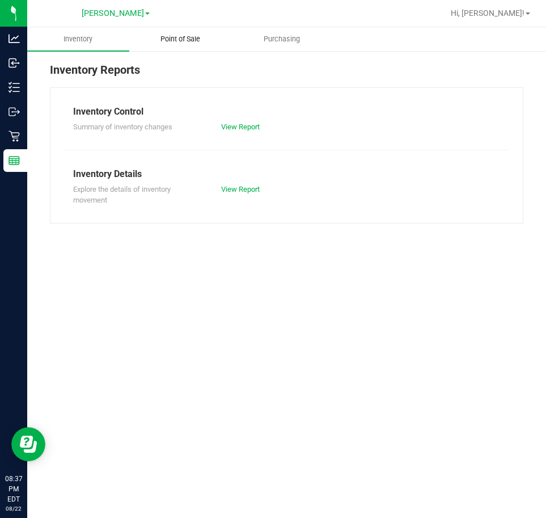
click at [188, 34] on span "Point of Sale" at bounding box center [180, 39] width 70 height 10
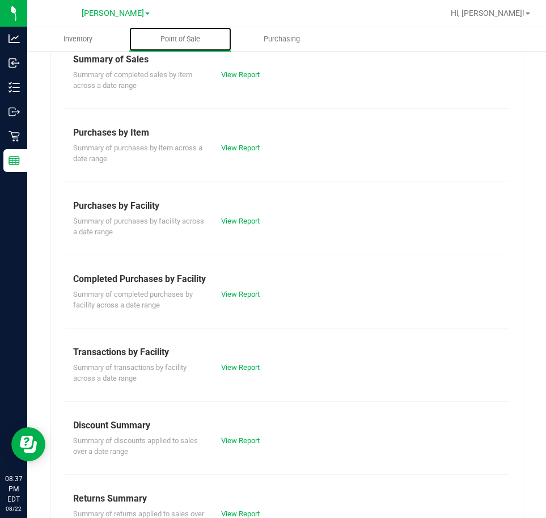
scroll to position [156, 0]
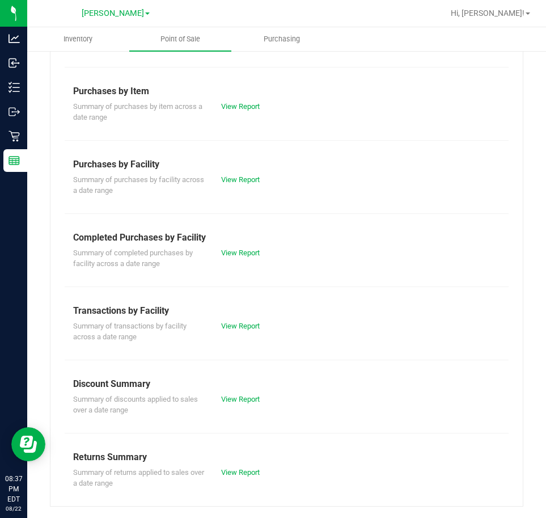
click at [228, 393] on div "View Report" at bounding box center [250, 398] width 74 height 11
click at [230, 403] on link "View Report" at bounding box center [240, 399] width 39 height 9
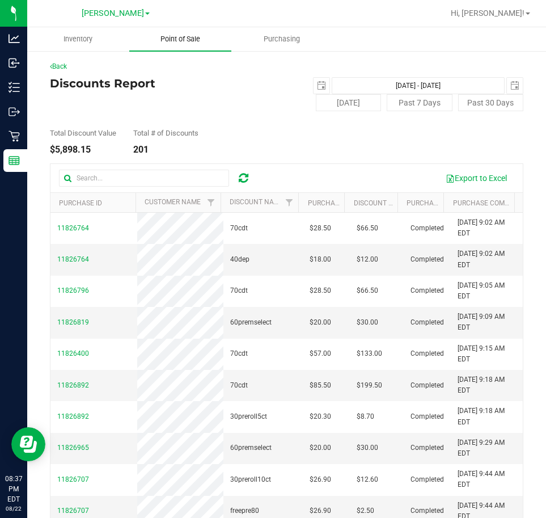
click at [192, 41] on span "Point of Sale" at bounding box center [180, 39] width 70 height 10
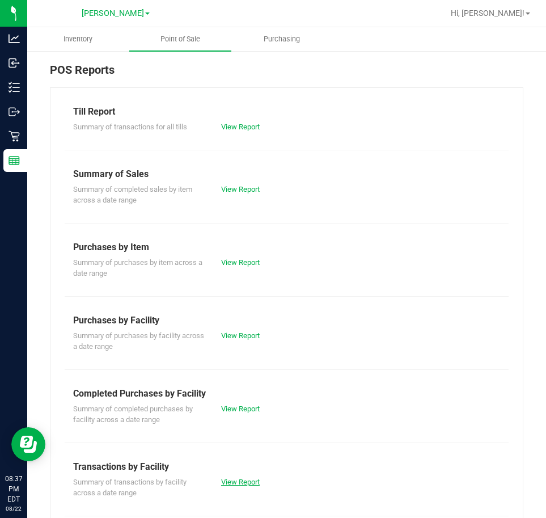
click at [231, 485] on link "View Report" at bounding box center [240, 481] width 39 height 9
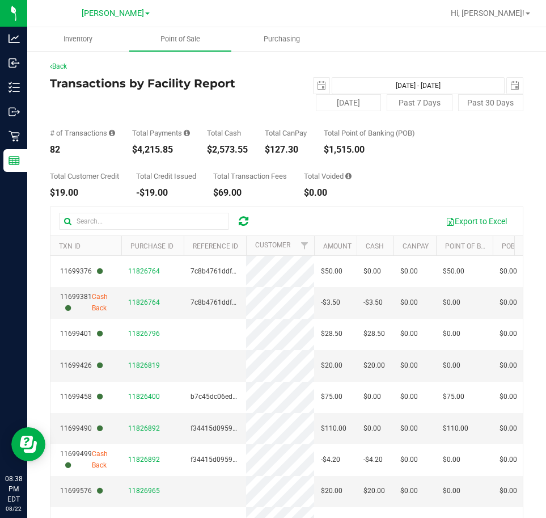
click at [393, 172] on div "Total Customer Credit $19.00 Total Credit Issued -$19.00 Total Transaction Fees…" at bounding box center [286, 175] width 473 height 43
click at [455, 174] on div "Total Customer Credit $19.00 Total Credit Issued -$19.00 Total Transaction Fees…" at bounding box center [286, 175] width 473 height 43
click at [410, 183] on div "Total Customer Credit $19.00 Total Credit Issued -$19.00 Total Transaction Fees…" at bounding box center [286, 175] width 473 height 43
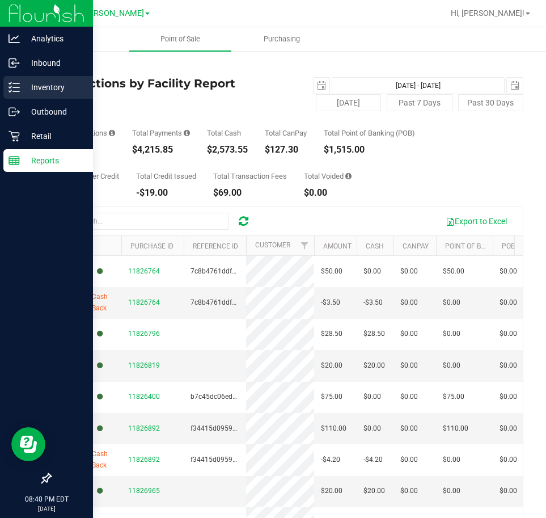
click at [18, 91] on icon at bounding box center [14, 87] width 11 height 11
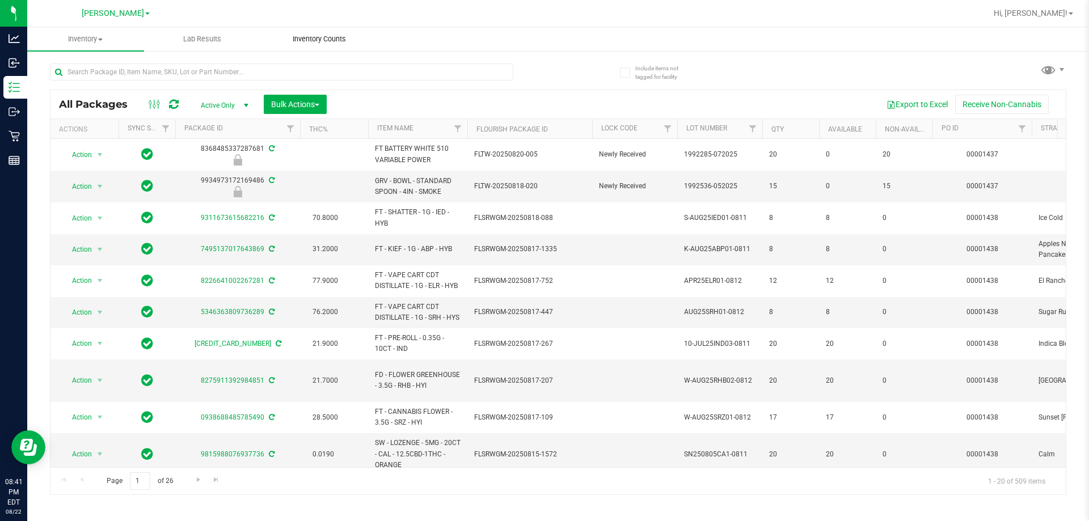
click at [334, 40] on span "Inventory Counts" at bounding box center [319, 39] width 84 height 10
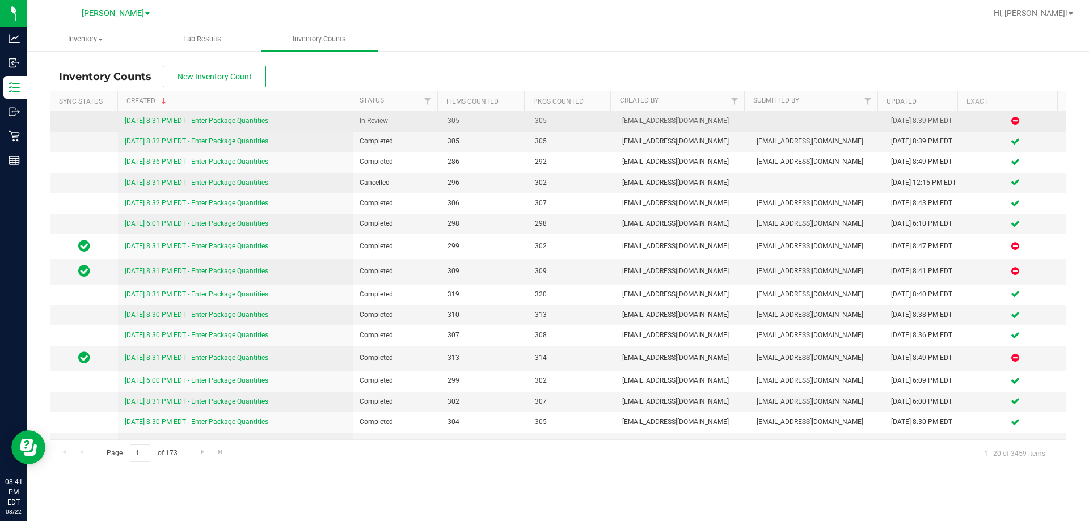
click at [223, 120] on link "8/22/25 8:31 PM EDT - Enter Package Quantities" at bounding box center [196, 121] width 143 height 8
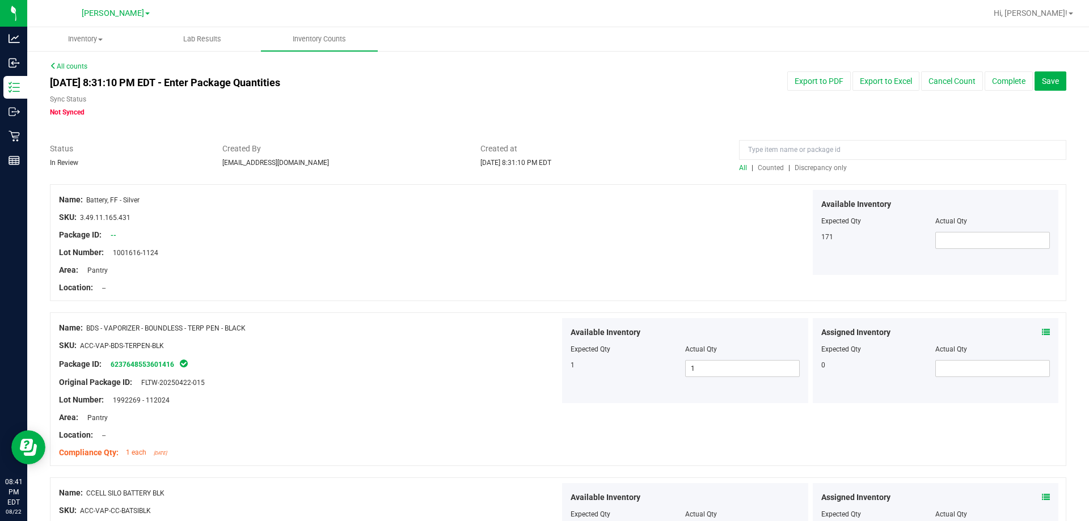
click at [794, 168] on span "Discrepancy only" at bounding box center [820, 168] width 52 height 8
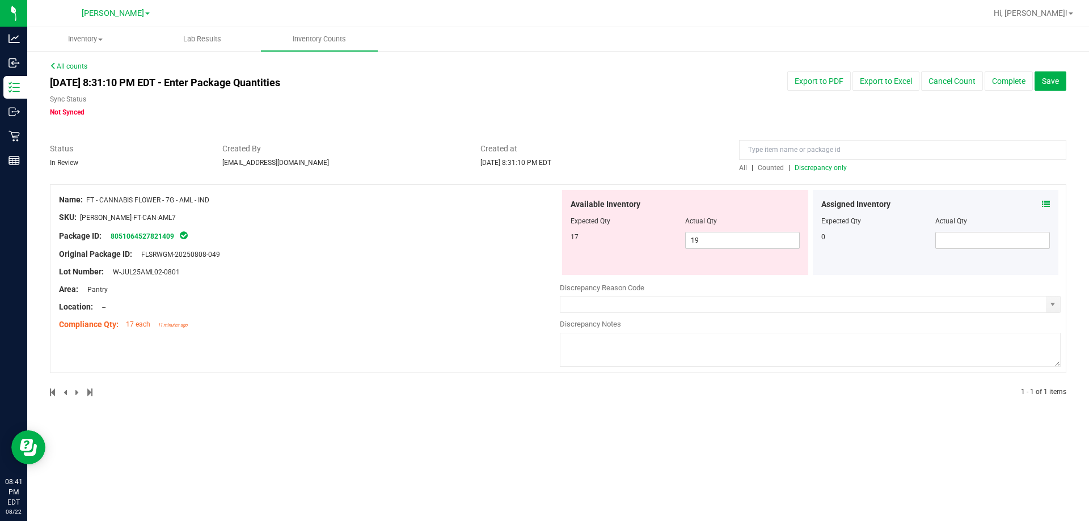
click at [409, 337] on div "Name: FT - CANNABIS FLOWER - 7G - AML - IND SKU: FLO-BUD-FT-CAN-AML7 Package ID…" at bounding box center [558, 278] width 1016 height 189
click at [714, 240] on span "19 19" at bounding box center [742, 240] width 115 height 17
type input "17"
click at [430, 243] on div at bounding box center [309, 246] width 501 height 6
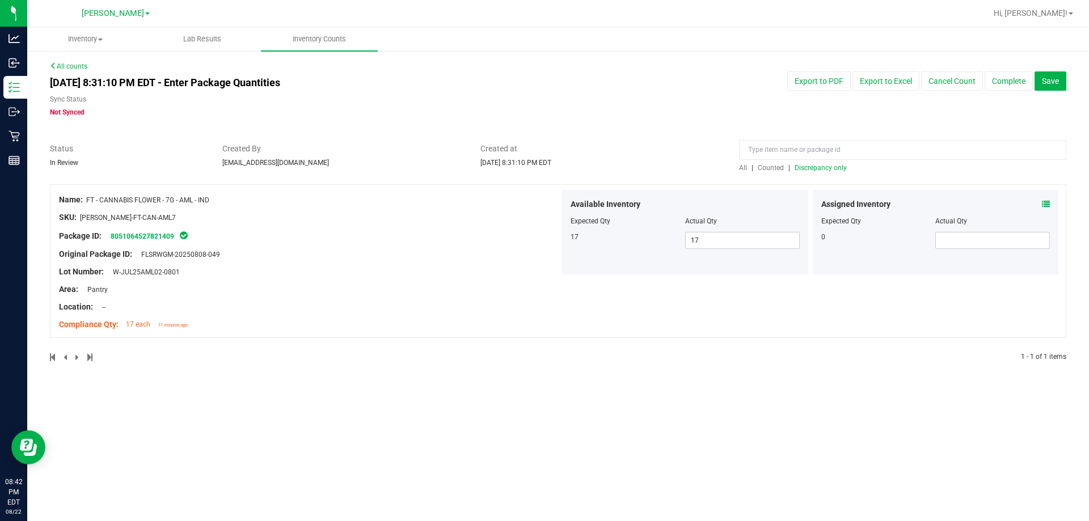
click at [519, 303] on div "Location: --" at bounding box center [309, 307] width 501 height 12
click at [825, 168] on span "Discrepancy only" at bounding box center [820, 168] width 52 height 8
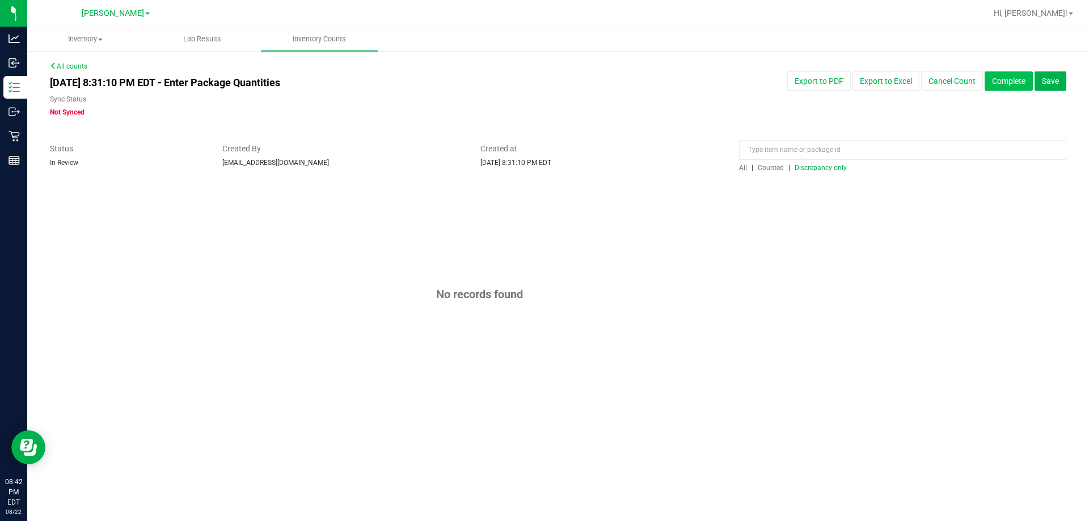
click at [1017, 76] on button "Complete" at bounding box center [1008, 80] width 48 height 19
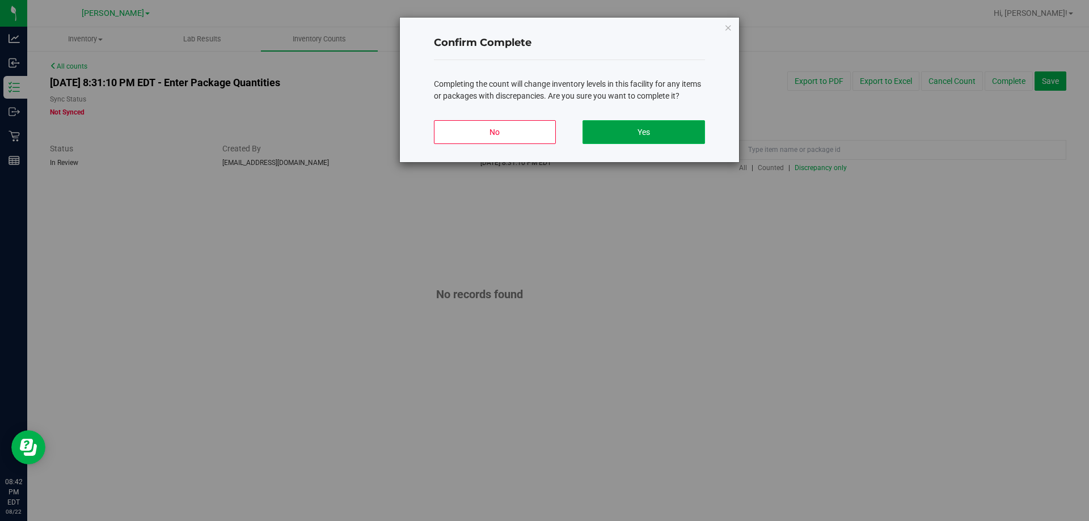
click at [668, 129] on button "Yes" at bounding box center [643, 132] width 122 height 24
